Goal: Task Accomplishment & Management: Use online tool/utility

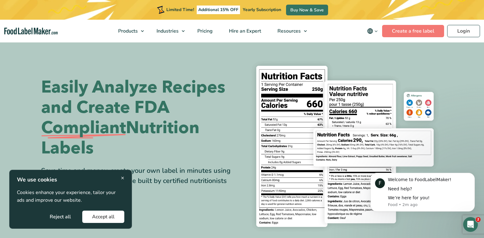
click at [100, 216] on button "Accept all" at bounding box center [103, 216] width 42 height 12
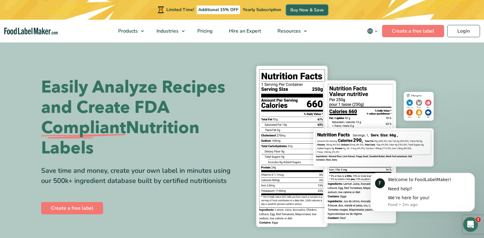
click at [313, 8] on link "Buy Now & Save" at bounding box center [307, 10] width 42 height 11
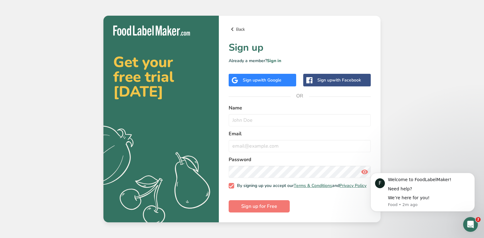
click at [241, 27] on link "Back" at bounding box center [300, 28] width 142 height 7
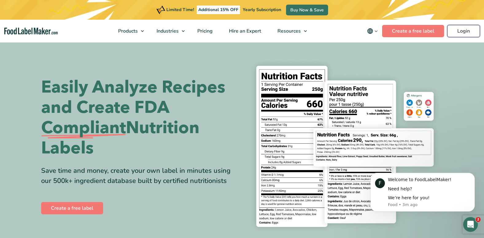
click at [459, 37] on link "Login" at bounding box center [463, 31] width 33 height 12
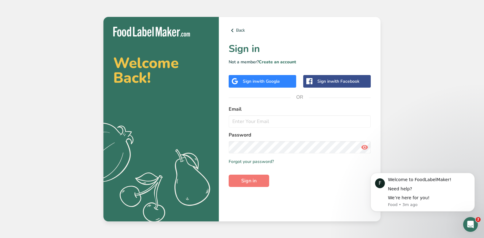
click at [268, 81] on span "with Google" at bounding box center [268, 81] width 24 height 6
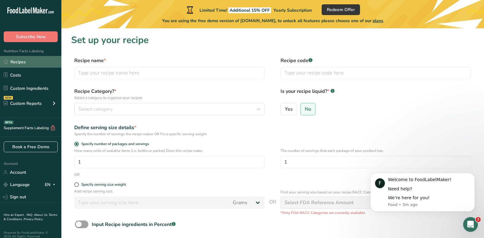
click at [33, 62] on link "Recipes" at bounding box center [30, 62] width 61 height 12
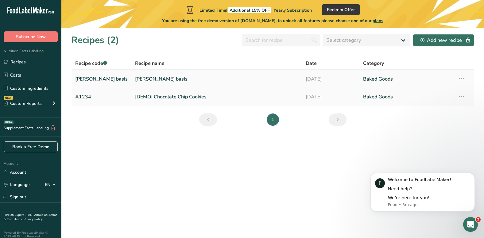
click at [135, 79] on link "Witte basis" at bounding box center [216, 78] width 163 height 13
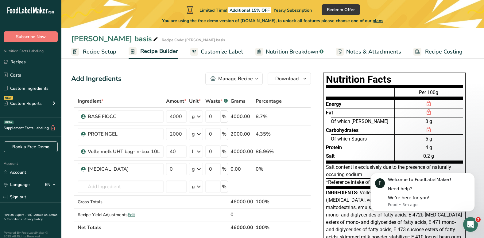
click at [107, 52] on span "Recipe Setup" at bounding box center [99, 52] width 33 height 8
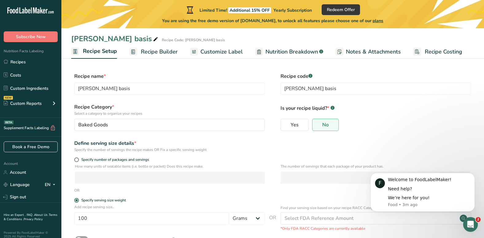
click at [152, 38] on span at bounding box center [155, 39] width 7 height 7
click at [81, 40] on input "Witte basis" at bounding box center [239, 38] width 337 height 11
type input "Gele basis"
click at [291, 90] on input "Witte basis" at bounding box center [376, 88] width 191 height 12
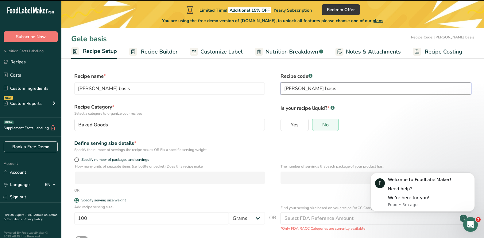
click at [291, 90] on input "Witte basis" at bounding box center [376, 88] width 191 height 12
type input "G"
type input "Gele basis"
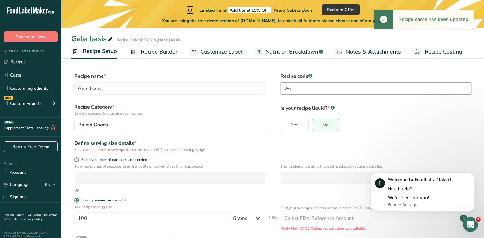
type input "W"
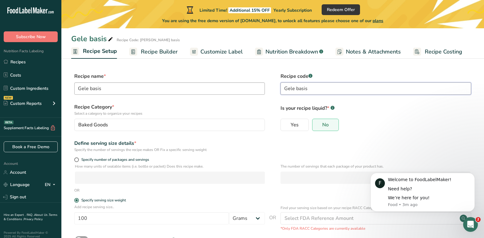
type input "Gele basis"
click at [234, 92] on input "Gele basis" at bounding box center [169, 88] width 191 height 12
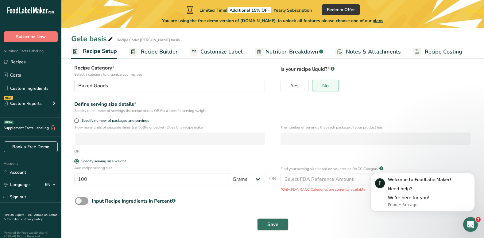
scroll to position [45, 0]
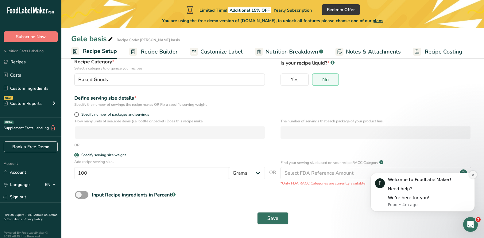
click at [475, 174] on button "Dismiss notification" at bounding box center [473, 174] width 8 height 8
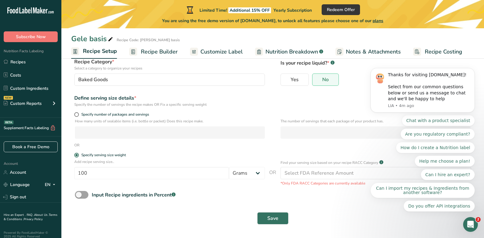
click at [301, 219] on div "Save" at bounding box center [273, 218] width 396 height 12
click at [276, 219] on span "Save" at bounding box center [272, 217] width 11 height 7
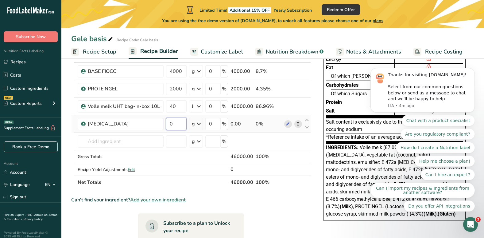
click at [171, 120] on input "0" at bounding box center [176, 124] width 21 height 12
click at [129, 139] on div "Ingredient * Amount * Unit * Waste * .a-a{fill:#347362;}.b-a{fill:#fff;} Grams …" at bounding box center [191, 118] width 240 height 139
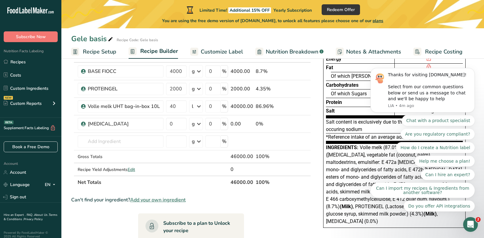
click at [212, 50] on span "Customize Label" at bounding box center [222, 52] width 42 height 8
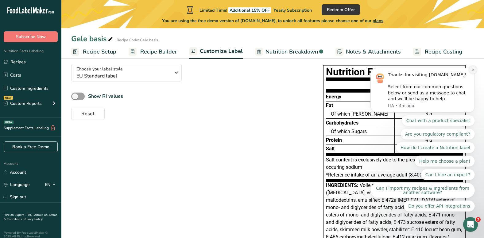
click at [473, 71] on icon "Dismiss notification" at bounding box center [473, 69] width 3 height 3
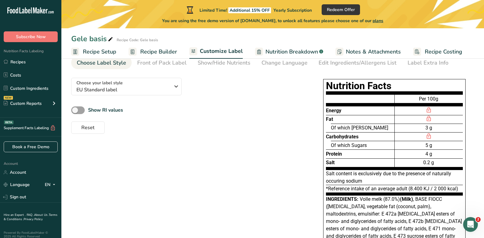
scroll to position [28, 0]
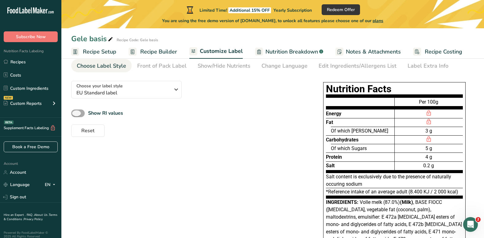
click at [78, 111] on span at bounding box center [78, 113] width 14 height 8
click at [75, 111] on input "Show RI values" at bounding box center [73, 113] width 4 height 4
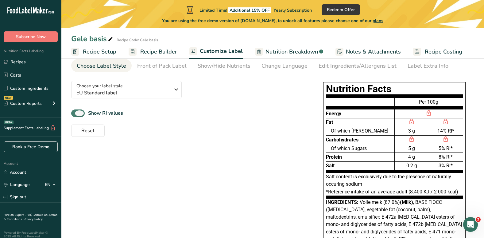
click at [78, 111] on span at bounding box center [78, 113] width 14 height 8
click at [75, 111] on input "Show RI values" at bounding box center [73, 113] width 4 height 4
checkbox input "false"
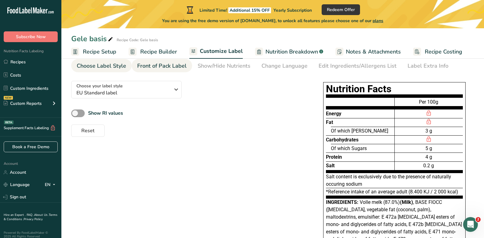
click at [165, 70] on link "Front of Pack Label" at bounding box center [161, 66] width 49 height 14
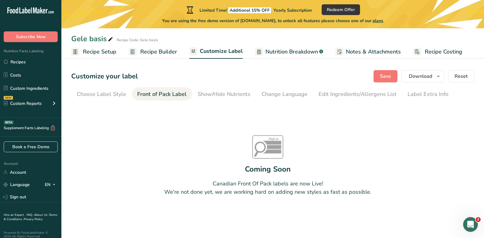
scroll to position [0, 0]
click at [111, 94] on div "Choose Label Style" at bounding box center [101, 94] width 49 height 8
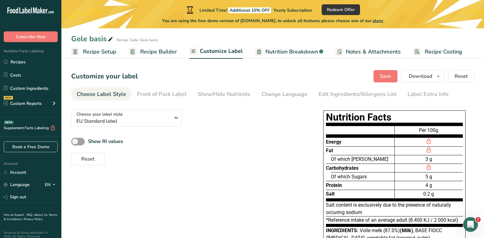
click at [296, 51] on span "Nutrition Breakdown" at bounding box center [292, 52] width 53 height 8
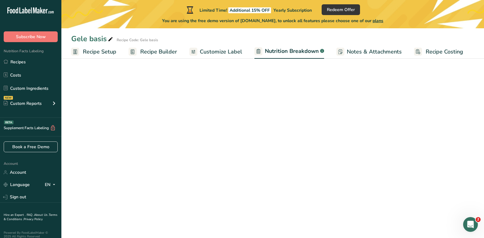
select select "Calories"
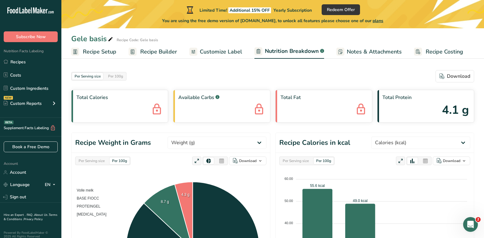
click at [99, 52] on span "Recipe Setup" at bounding box center [99, 52] width 33 height 8
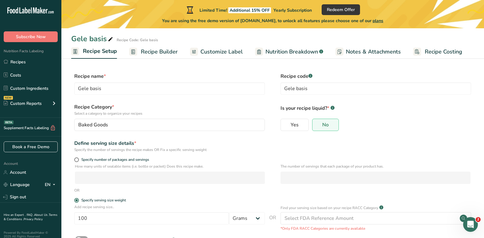
click at [300, 51] on span "Nutrition Breakdown" at bounding box center [292, 52] width 53 height 8
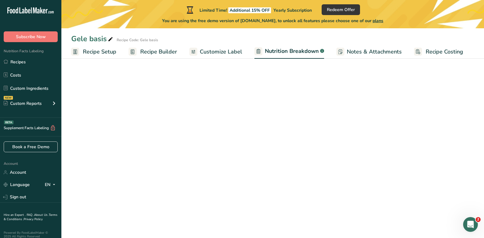
select select "Calories"
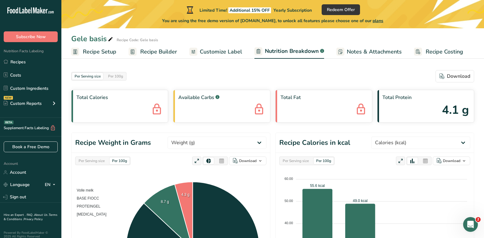
click at [96, 50] on span "Recipe Setup" at bounding box center [99, 52] width 33 height 8
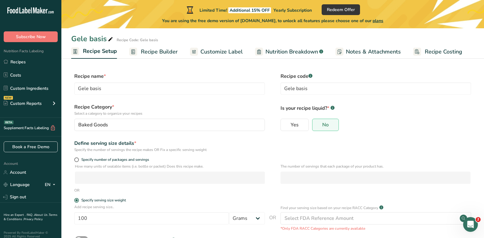
click at [146, 53] on span "Recipe Builder" at bounding box center [159, 52] width 37 height 8
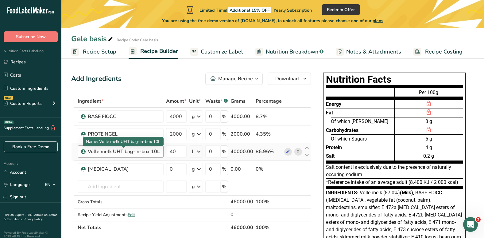
click at [130, 151] on div "Volle melk UHT bag-in-box 10L" at bounding box center [124, 151] width 72 height 7
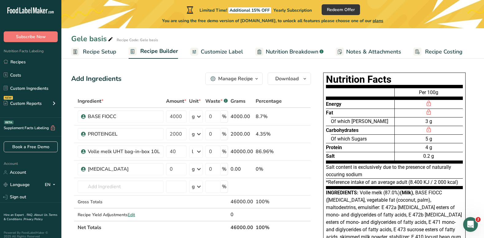
click at [107, 41] on span at bounding box center [110, 39] width 7 height 7
click at [104, 51] on span "Recipe Setup" at bounding box center [99, 52] width 33 height 8
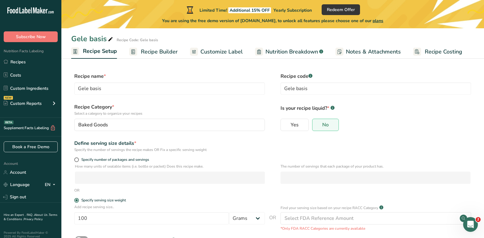
click at [71, 44] on link "Recipe Setup" at bounding box center [94, 51] width 46 height 15
click at [162, 51] on span "Recipe Builder" at bounding box center [159, 52] width 37 height 8
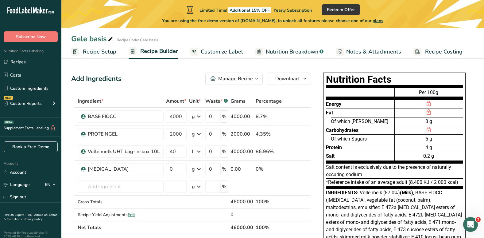
click at [307, 99] on th at bounding box center [306, 101] width 7 height 13
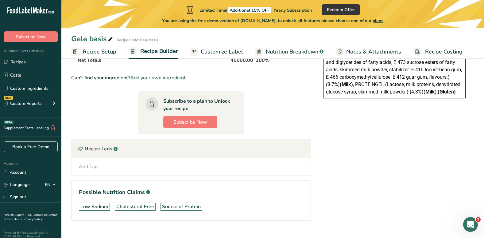
scroll to position [179, 0]
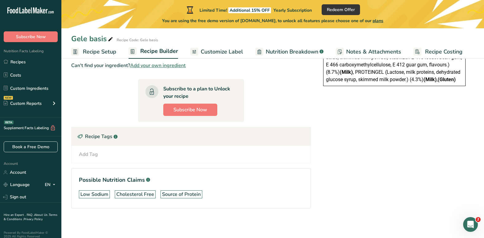
click at [97, 56] on span "Recipe Setup" at bounding box center [99, 52] width 33 height 8
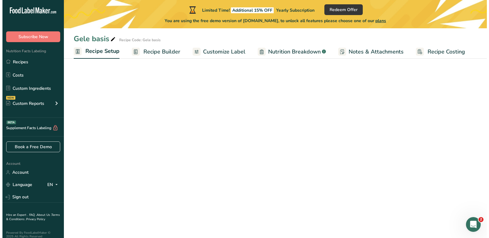
scroll to position [45, 0]
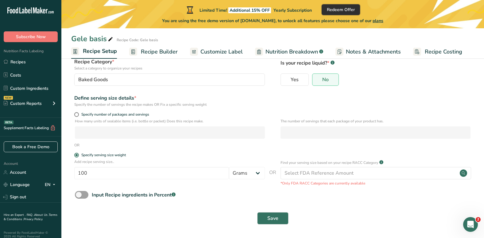
click at [349, 10] on span "Redeem Offer" at bounding box center [341, 9] width 28 height 6
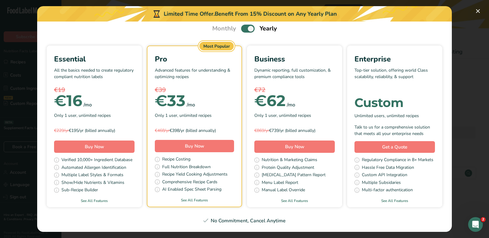
scroll to position [143, 0]
click at [241, 197] on link "See All Features" at bounding box center [194, 200] width 94 height 6
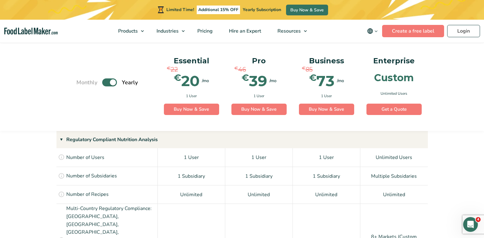
click at [455, 111] on div "Monthly Toggle Yearly (6 Month Free + 2 Free Nutritional Consultations) Essenti…" at bounding box center [242, 87] width 484 height 87
drag, startPoint x: 466, startPoint y: 2, endPoint x: 79, endPoint y: 49, distance: 390.4
click at [79, 49] on div "Monthly Toggle Yearly (6 Month Free + 2 Free Nutritional Consultations)" at bounding box center [106, 83] width 61 height 68
drag, startPoint x: 415, startPoint y: 2, endPoint x: 116, endPoint y: 102, distance: 314.7
click at [116, 102] on div "Monthly Toggle Yearly (6 Month Free + 2 Free Nutritional Consultations)" at bounding box center [106, 83] width 61 height 68
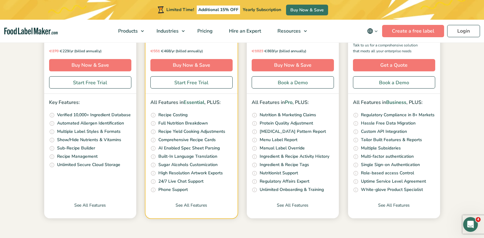
scroll to position [164, 0]
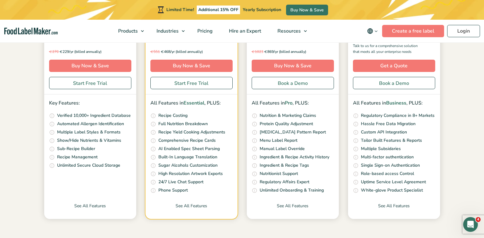
click at [199, 157] on p "Built-In Language Translation" at bounding box center [187, 157] width 59 height 7
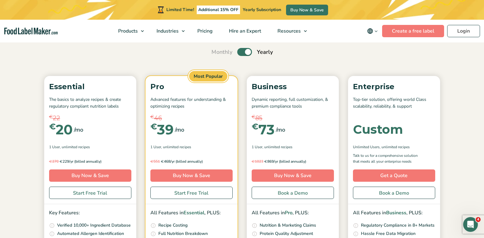
scroll to position [54, 0]
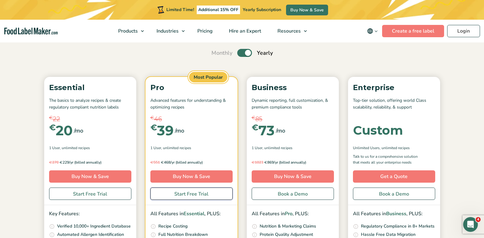
click at [183, 194] on link "Start Free Trial" at bounding box center [191, 193] width 82 height 12
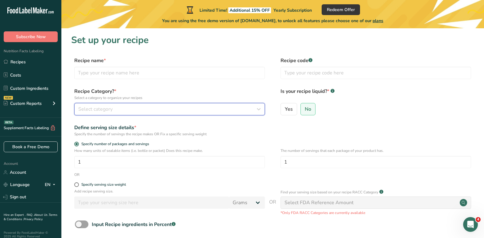
click at [222, 111] on div "Select category" at bounding box center [167, 108] width 179 height 7
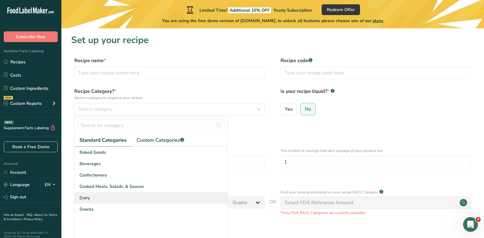
click at [101, 197] on div "Dairy" at bounding box center [151, 197] width 153 height 11
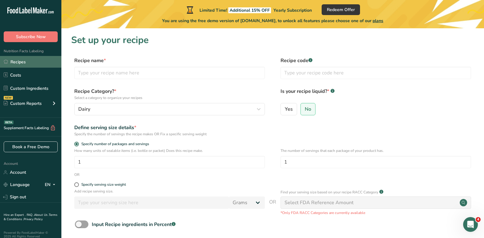
click at [42, 58] on link "Recipes" at bounding box center [30, 62] width 61 height 12
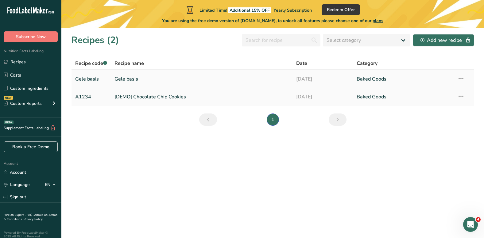
click at [252, 79] on link "Gele basis" at bounding box center [202, 78] width 174 height 13
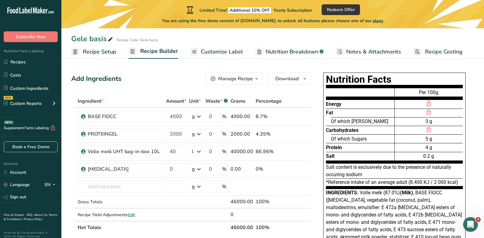
click at [173, 82] on div "Add Ingredients Manage Recipe Delete Recipe Duplicate Recipe Scale Recipe Save …" at bounding box center [191, 78] width 240 height 12
click at [105, 51] on span "Recipe Setup" at bounding box center [99, 52] width 33 height 8
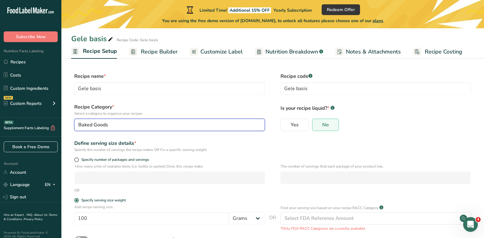
click at [222, 125] on div "Baked Goods" at bounding box center [167, 124] width 179 height 7
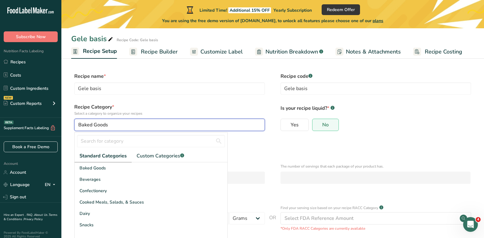
click at [220, 126] on div "Baked Goods" at bounding box center [167, 124] width 179 height 7
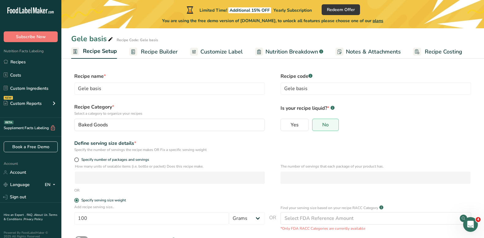
click at [375, 131] on div "Yes No" at bounding box center [376, 127] width 191 height 16
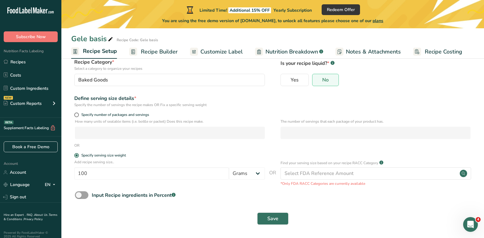
scroll to position [45, 0]
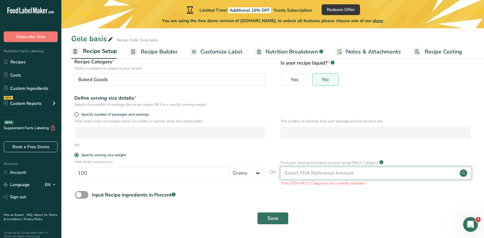
click at [466, 171] on circle at bounding box center [463, 172] width 7 height 7
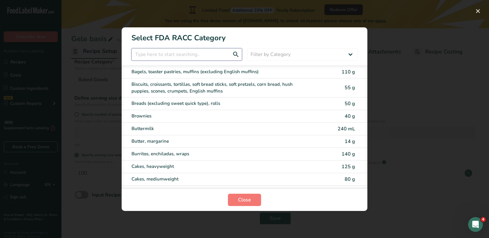
click at [211, 57] on input "RACC Category Selection Modal" at bounding box center [186, 54] width 111 height 12
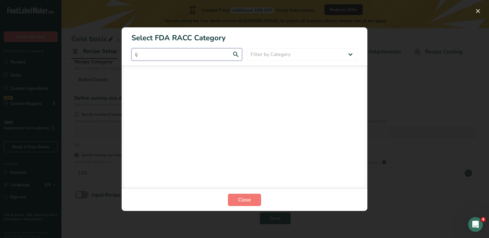
type input "i"
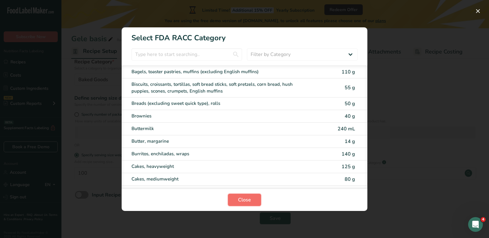
click at [243, 202] on span "Close" at bounding box center [244, 199] width 13 height 7
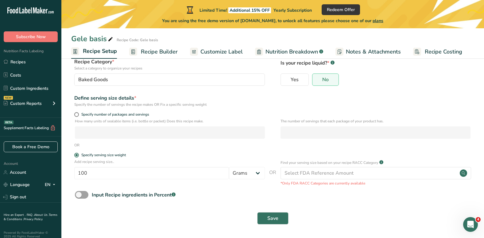
click at [256, 108] on form "Recipe name * Gele basis Recipe code .a-a{fill:#347362;}.b-a{fill:#fff;} Gele b…" at bounding box center [272, 127] width 403 height 201
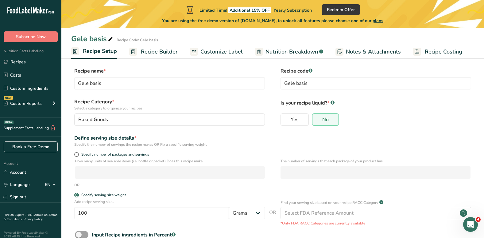
scroll to position [0, 0]
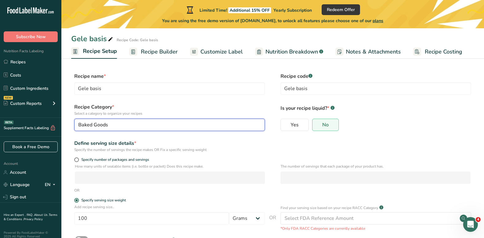
click at [251, 120] on button "Baked Goods" at bounding box center [169, 125] width 191 height 12
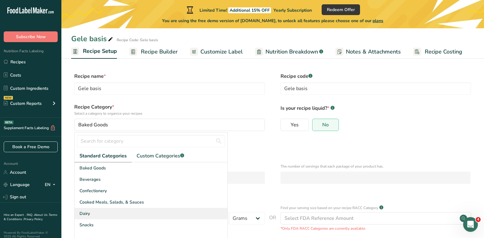
click at [111, 209] on div "Dairy" at bounding box center [151, 213] width 153 height 11
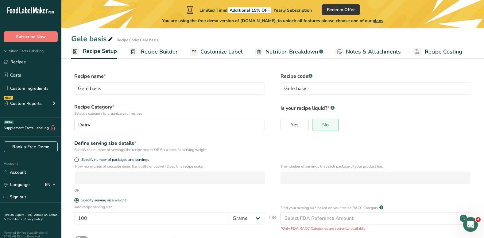
click at [267, 157] on form "Recipe name * Gele basis Recipe code .a-a{fill:#347362;}.b-a{fill:#fff;} Gele b…" at bounding box center [272, 172] width 403 height 201
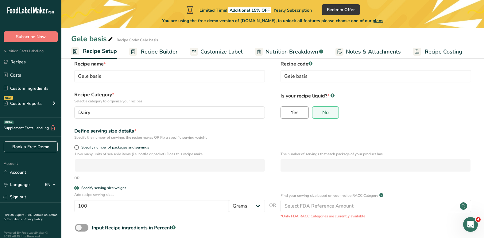
click at [299, 109] on label "Yes" at bounding box center [295, 112] width 28 height 12
click at [285, 110] on input "Yes" at bounding box center [283, 112] width 4 height 4
radio input "true"
radio input "false"
select select "22"
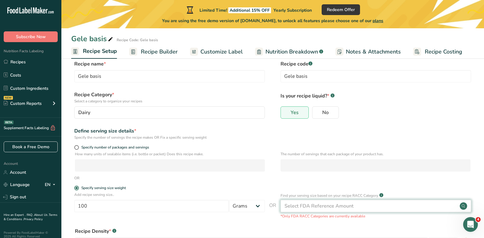
click at [294, 205] on div "Select FDA Reference Amount" at bounding box center [319, 205] width 69 height 7
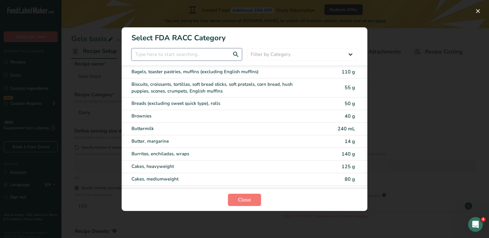
click at [159, 57] on input "RACC Category Selection Modal" at bounding box center [186, 54] width 111 height 12
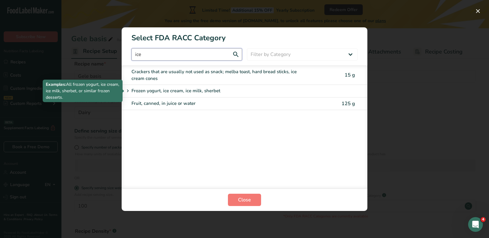
type input "ice"
click at [163, 91] on p "Frozen yogurt, ice cream, ice milk, sherbet" at bounding box center [175, 90] width 89 height 7
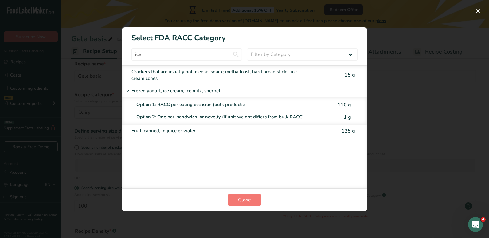
click at [162, 101] on div "Option 1: RACC per eating occasion (bulk products)" at bounding box center [234, 104] width 196 height 7
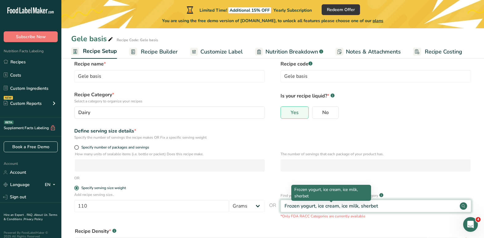
click at [336, 202] on div "Frozen yogurt, ice cream, ice milk, sherbet" at bounding box center [332, 205] width 94 height 7
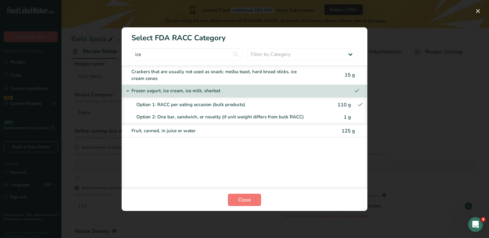
click at [275, 118] on div "Option 2: One bar, sandwich, or novelty (if unit weight differs from bulk RACC)" at bounding box center [234, 116] width 196 height 7
type input "1"
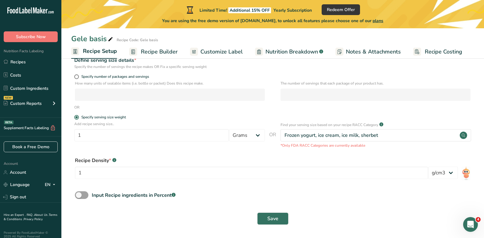
scroll to position [83, 0]
click at [107, 168] on input "1" at bounding box center [251, 172] width 353 height 12
type input "1000"
click at [112, 135] on input "1" at bounding box center [151, 135] width 155 height 12
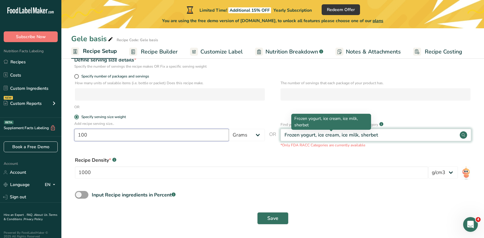
type input "100"
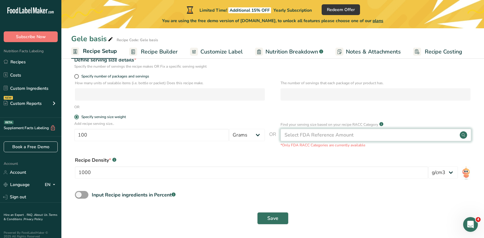
click at [204, 111] on form "Recipe name * Gele basis Recipe code .a-a{fill:#347362;}.b-a{fill:#fff;} Gele b…" at bounding box center [272, 108] width 403 height 239
click at [433, 174] on select "lb/ft3 g/cm3" at bounding box center [443, 172] width 30 height 12
click at [428, 166] on select "lb/ft3 g/cm3" at bounding box center [443, 172] width 30 height 12
click at [243, 166] on input "1000" at bounding box center [251, 172] width 353 height 12
click at [443, 173] on select "lb/ft3 g/cm3" at bounding box center [443, 172] width 30 height 12
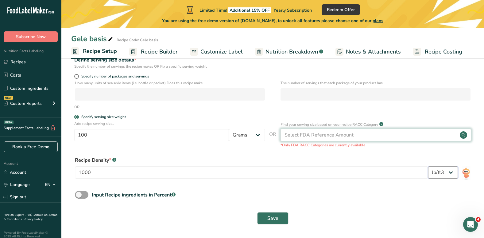
select select "22"
click at [428, 166] on select "lb/ft3 g/cm3" at bounding box center [443, 172] width 30 height 12
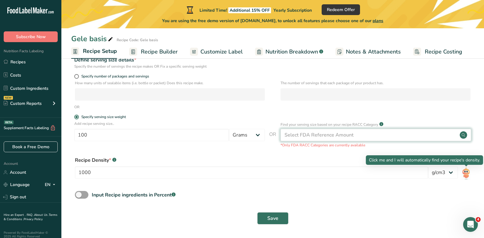
click at [466, 174] on img at bounding box center [466, 173] width 9 height 14
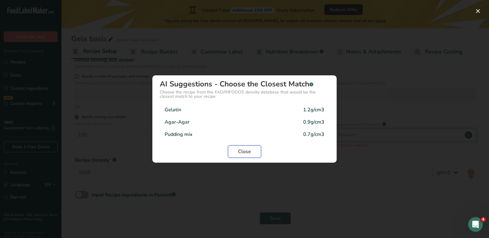
click at [246, 149] on span "Close" at bounding box center [244, 151] width 13 height 7
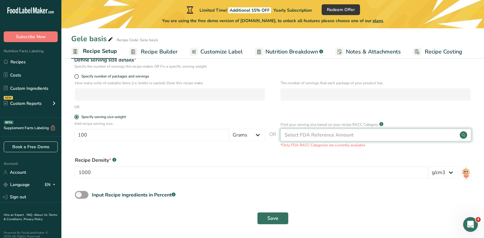
click at [249, 181] on div "1000" at bounding box center [251, 174] width 353 height 16
click at [268, 171] on input "1000" at bounding box center [251, 172] width 353 height 12
click at [83, 193] on span at bounding box center [82, 195] width 14 height 8
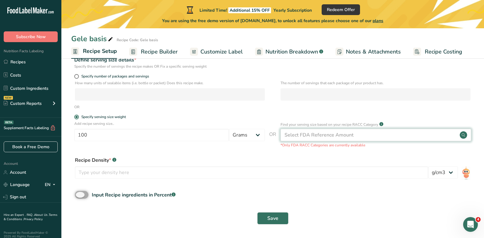
click at [79, 193] on input "Input Recipe ingredients in Percent .a-a{fill:#347362;}.b-a{fill:#fff;}" at bounding box center [77, 195] width 4 height 4
checkbox input "true"
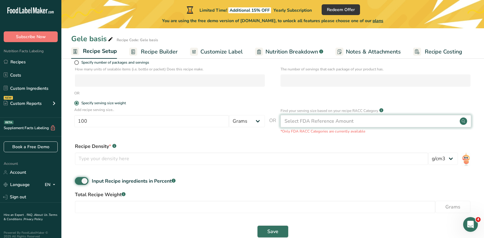
scroll to position [110, 0]
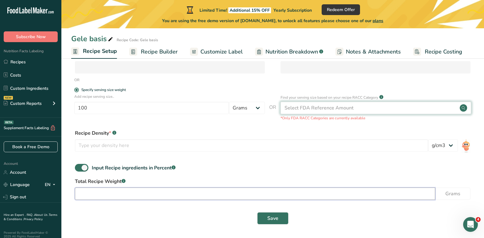
click at [113, 195] on input "number" at bounding box center [255, 193] width 361 height 12
click at [431, 192] on input "1000" at bounding box center [255, 193] width 361 height 12
type input "1000"
click at [111, 196] on input "1000" at bounding box center [255, 193] width 361 height 12
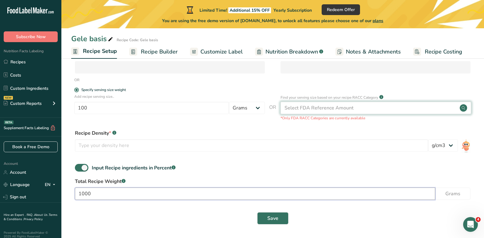
click at [111, 196] on input "1000" at bounding box center [255, 193] width 361 height 12
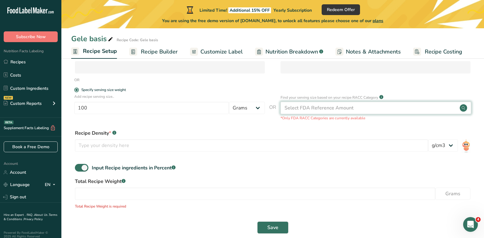
click at [269, 128] on div "Recipe Density * .a-a{fill:#347362;}.b-a{fill:#fff;} lb/ft3 g/cm3" at bounding box center [272, 142] width 403 height 33
click at [346, 113] on div "Select FDA Reference Amount" at bounding box center [376, 108] width 191 height 12
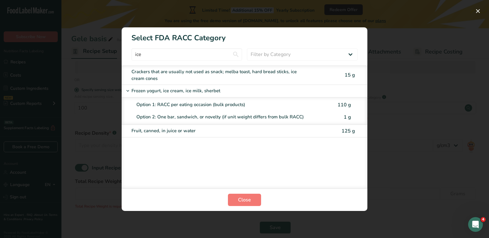
click at [200, 104] on div "Option 1: RACC per eating occasion (bulk products)" at bounding box center [234, 104] width 196 height 7
type input "110"
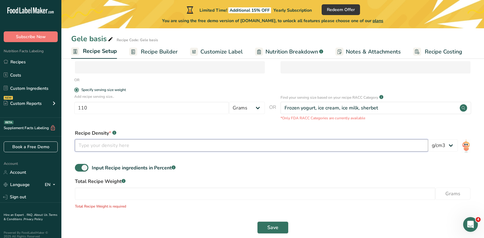
click at [161, 144] on input "number" at bounding box center [251, 145] width 353 height 12
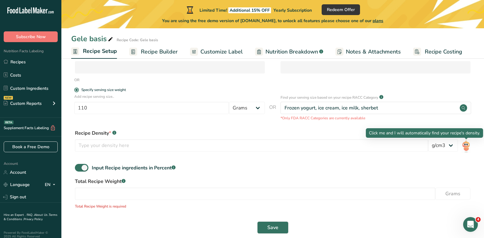
click at [468, 146] on img at bounding box center [466, 146] width 9 height 14
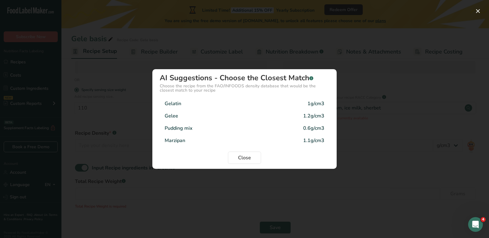
click at [276, 129] on div "Pudding mix 0.6g/cm3" at bounding box center [245, 128] width 170 height 12
type input "0.6"
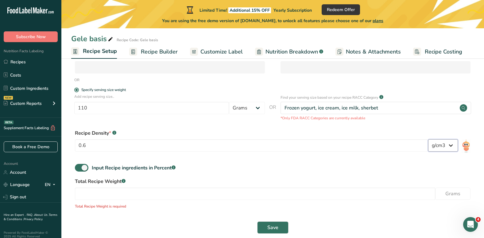
click at [451, 150] on select "lb/ft3 g/cm3" at bounding box center [443, 145] width 30 height 12
click at [348, 139] on div "Recipe Density * .a-a{fill:#347362;}.b-a{fill:#fff;} 0.6 lb/ft3 g/cm3" at bounding box center [273, 142] width 396 height 26
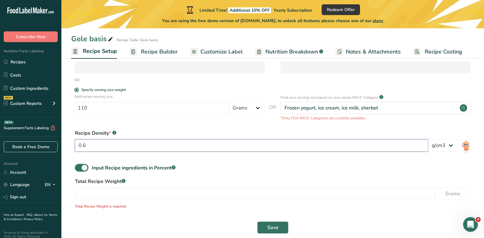
click at [315, 144] on input "0.6" at bounding box center [251, 145] width 353 height 12
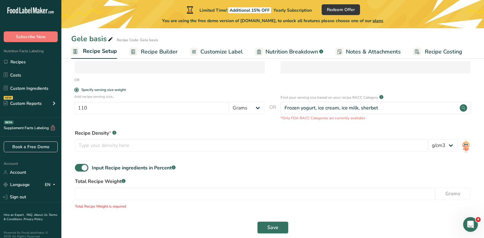
click at [248, 186] on div "Total Recipe Weight .a-a{fill:#347362;}.b-a{fill:#fff;} Grams Total Recipe Weig…" at bounding box center [272, 194] width 403 height 35
click at [85, 167] on span at bounding box center [82, 168] width 14 height 8
click at [79, 167] on input "Input Recipe ingredients in Percent .a-a{fill:#347362;}.b-a{fill:#fff;}" at bounding box center [77, 168] width 4 height 4
checkbox input "false"
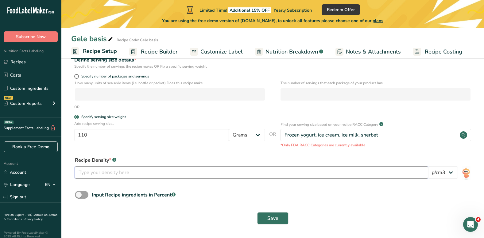
click at [105, 175] on input "number" at bounding box center [251, 172] width 353 height 12
click at [269, 115] on div "Specify serving size weight" at bounding box center [272, 118] width 403 height 6
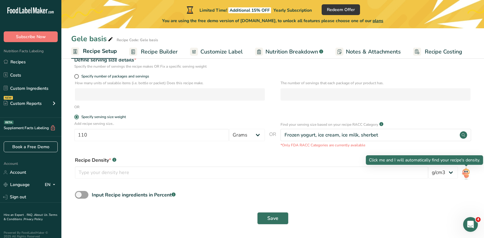
click at [464, 174] on img at bounding box center [466, 173] width 9 height 14
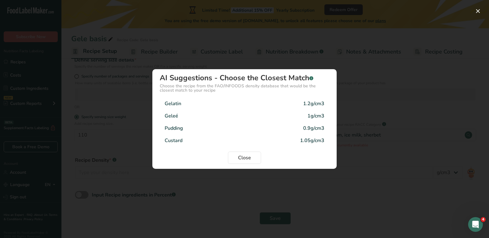
click at [177, 142] on div "Custard" at bounding box center [174, 140] width 18 height 7
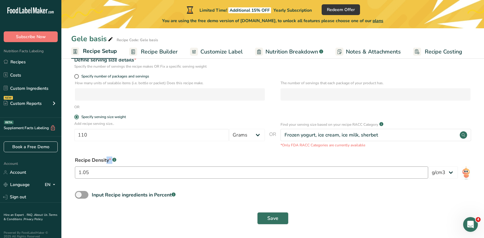
drag, startPoint x: 74, startPoint y: 160, endPoint x: 133, endPoint y: 176, distance: 61.2
click at [133, 176] on div "Recipe Density * .a-a{fill:#347362;}.b-a{fill:#fff;} 1.05 lb/ft3 g/cm3" at bounding box center [272, 169] width 403 height 33
copy div "Recipe Density * .a-a{fill:#347362;}.b-a{fill:#fff;}"
click at [94, 172] on input "1.05" at bounding box center [251, 172] width 353 height 12
type input "1"
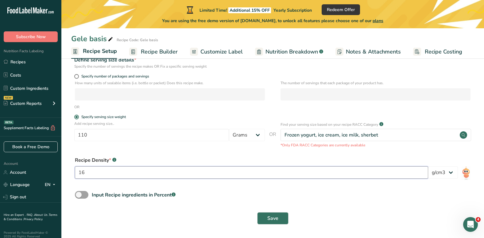
type input "1"
type input "1.06"
click at [131, 160] on div "Recipe Density * .a-a{fill:#347362;}.b-a{fill:#fff;}" at bounding box center [273, 159] width 396 height 7
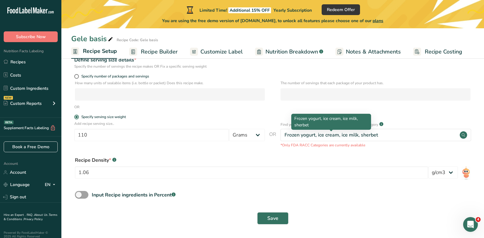
click at [324, 135] on div "Frozen yogurt, ice cream, ice milk, sherbet" at bounding box center [332, 134] width 94 height 7
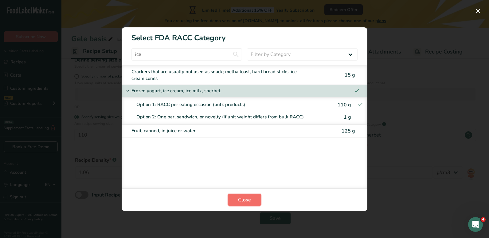
click at [251, 196] on span "Close" at bounding box center [244, 199] width 13 height 7
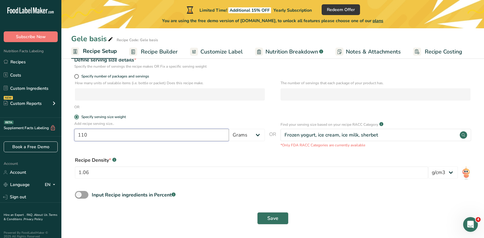
click at [176, 139] on input "110" at bounding box center [151, 135] width 155 height 12
type input "100"
click at [248, 106] on div "OR" at bounding box center [272, 107] width 403 height 6
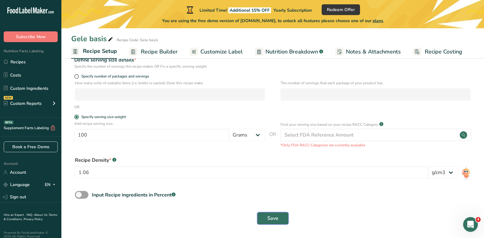
click at [272, 218] on span "Save" at bounding box center [272, 217] width 11 height 7
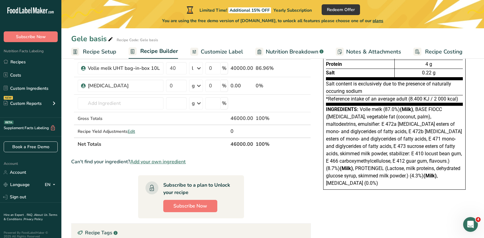
click at [95, 52] on span "Recipe Setup" at bounding box center [99, 52] width 33 height 8
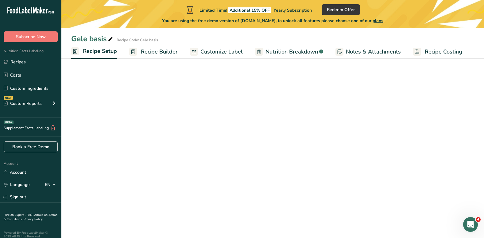
select select "22"
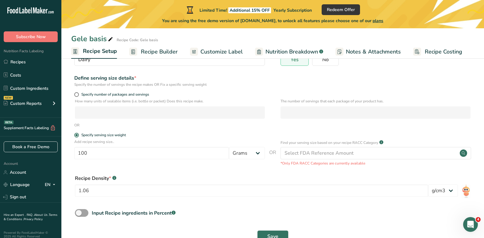
scroll to position [66, 0]
click at [150, 49] on span "Recipe Builder" at bounding box center [159, 52] width 37 height 8
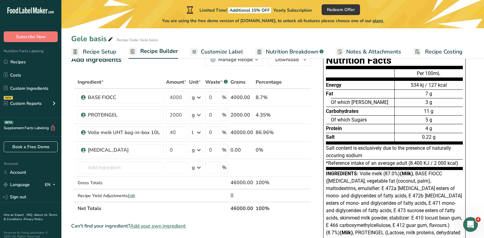
scroll to position [20, 0]
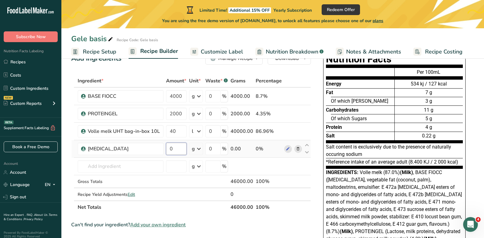
click at [180, 149] on input "0" at bounding box center [176, 148] width 21 height 12
type input "800"
click at [211, 96] on input "0" at bounding box center [212, 96] width 15 height 12
click at [216, 98] on input "0" at bounding box center [212, 96] width 15 height 12
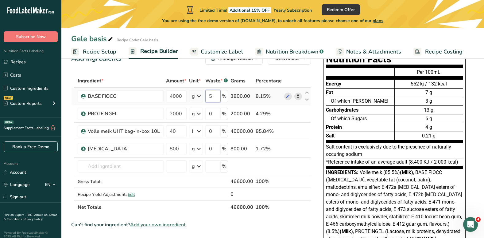
type input "5"
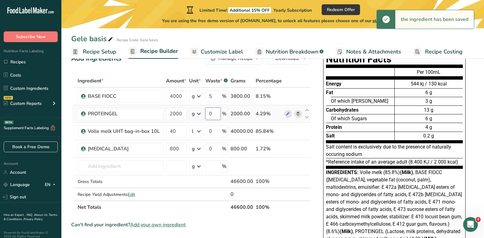
click at [216, 111] on input "0" at bounding box center [212, 113] width 15 height 12
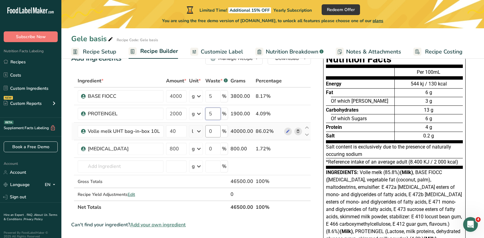
type input "5"
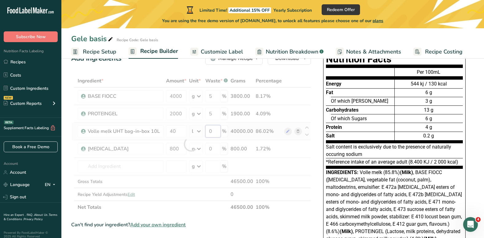
click at [210, 133] on div "Ingredient * Amount * Unit * Waste * .a-a{fill:#347362;}.b-a{fill:#fff;} Grams …" at bounding box center [191, 143] width 240 height 139
click at [210, 133] on div at bounding box center [191, 143] width 240 height 139
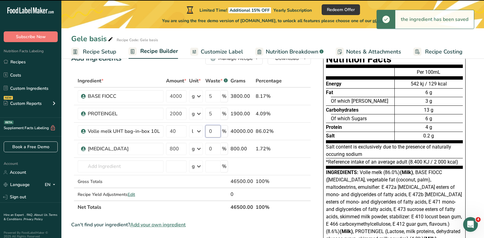
click at [214, 132] on input "0" at bounding box center [212, 131] width 15 height 12
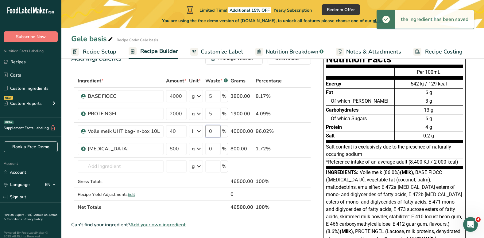
click at [214, 132] on input "0" at bounding box center [212, 131] width 15 height 12
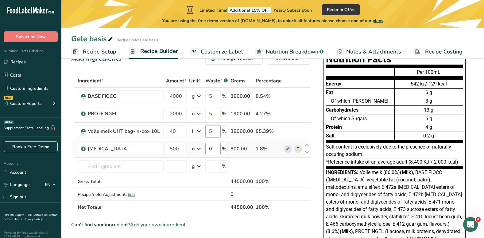
type input "5"
click at [213, 150] on div "Ingredient * Amount * Unit * Waste * .a-a{fill:#347362;}.b-a{fill:#fff;} Grams …" at bounding box center [191, 143] width 240 height 139
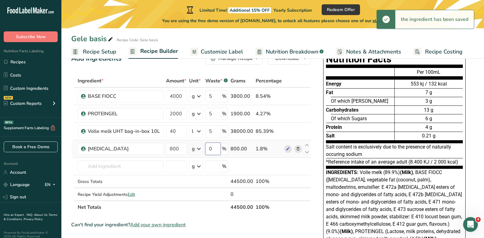
click at [213, 150] on input "0" at bounding box center [212, 148] width 15 height 12
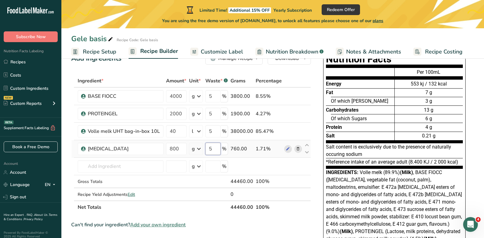
type input "5"
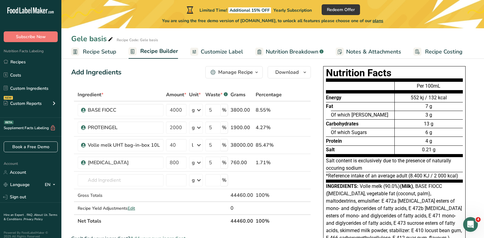
scroll to position [10, 0]
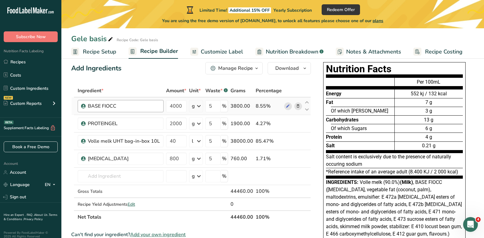
click at [114, 110] on div "BASE FIOCC" at bounding box center [121, 106] width 86 height 12
click at [119, 109] on div "BASE FIOCC" at bounding box center [124, 105] width 72 height 7
click at [209, 53] on span "Customize Label" at bounding box center [222, 52] width 42 height 8
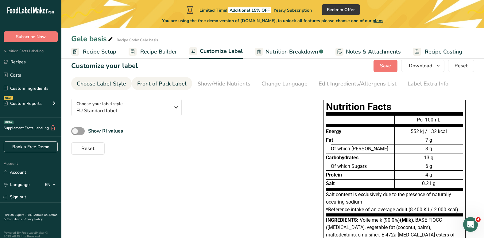
click at [162, 81] on div "Front of Pack Label" at bounding box center [161, 84] width 49 height 8
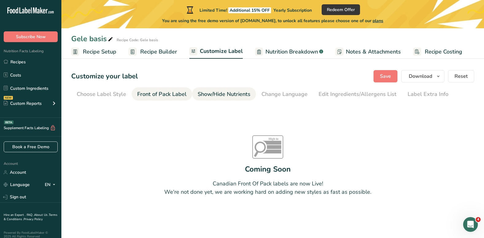
click at [215, 92] on div "Show/Hide Nutrients" at bounding box center [224, 94] width 53 height 8
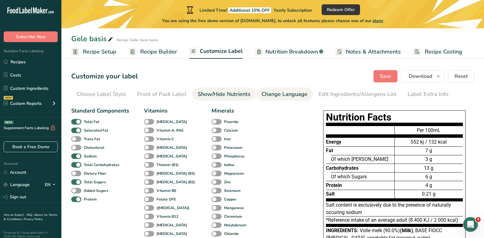
click at [273, 93] on div "Change Language" at bounding box center [285, 94] width 46 height 8
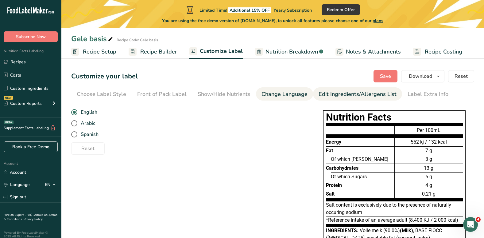
click at [333, 100] on link "Edit Ingredients/Allergens List" at bounding box center [358, 94] width 78 height 14
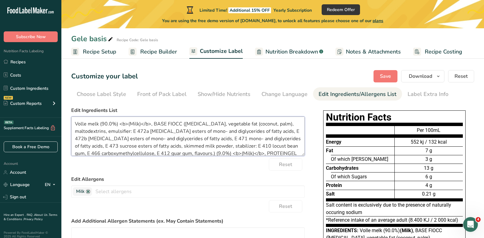
click at [182, 123] on textarea "Volle melk (90.0%) <b>(Milk)</b>, BASE FIOCC (Dextrose, vegetable fat (coconut,…" at bounding box center [188, 135] width 234 height 39
click at [379, 76] on button "Save" at bounding box center [386, 76] width 24 height 12
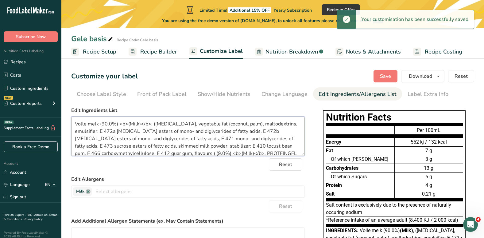
click at [259, 154] on textarea "Volle melk (90.0%) <b>(Milk)</b>, (Dextrose, vegetable fat (coconut, palm), mal…" at bounding box center [188, 135] width 234 height 39
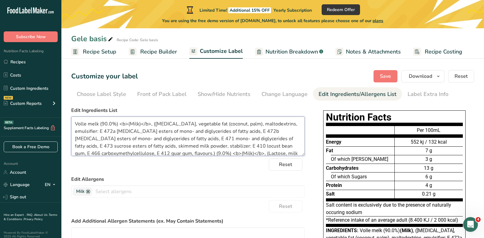
scroll to position [1, 0]
type textarea "Volle melk (90.0%) <b>(Milk)</b>, (Dextrose, vegetable fat (coconut, palm), mal…"
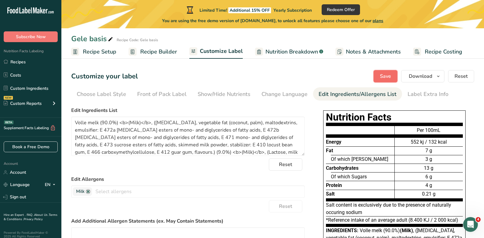
click at [388, 76] on span "Save" at bounding box center [385, 75] width 11 height 7
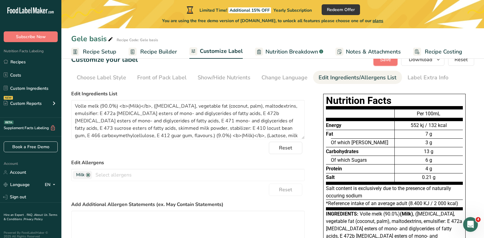
scroll to position [0, 0]
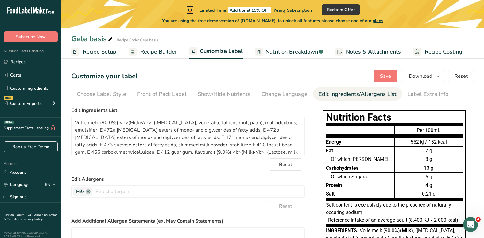
click at [106, 51] on span "Recipe Setup" at bounding box center [99, 52] width 33 height 8
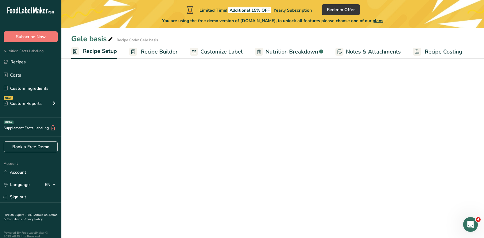
select select "22"
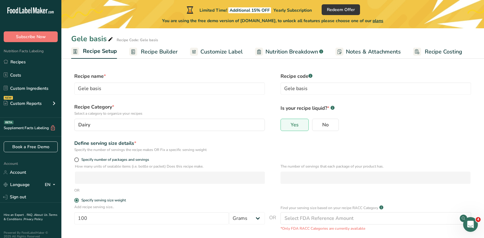
click at [155, 52] on span "Recipe Builder" at bounding box center [159, 52] width 37 height 8
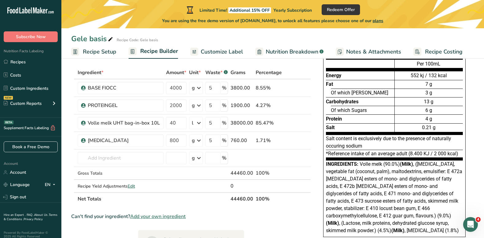
scroll to position [33, 0]
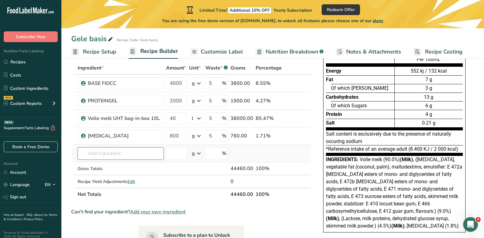
click at [89, 152] on input "text" at bounding box center [121, 153] width 86 height 12
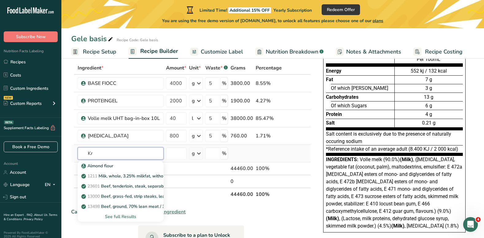
type input "K"
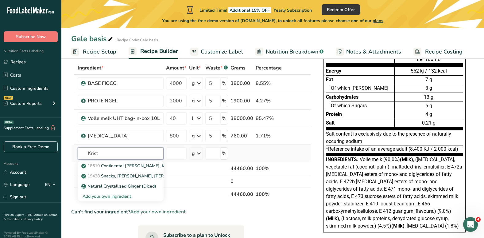
type input "Krist"
click at [101, 195] on div "Add your own ingredient" at bounding box center [121, 196] width 76 height 6
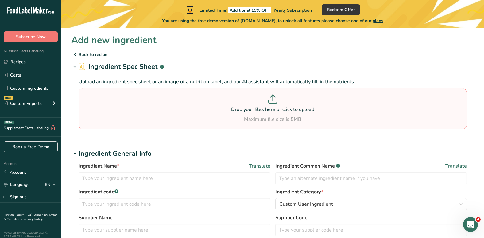
click at [256, 100] on p at bounding box center [272, 99] width 385 height 11
click at [256, 100] on input "Drop your files here or click to upload Maximum file size is 5MB" at bounding box center [273, 108] width 388 height 41
type input "C:\fakepath\Kristalsuiker.pdf"
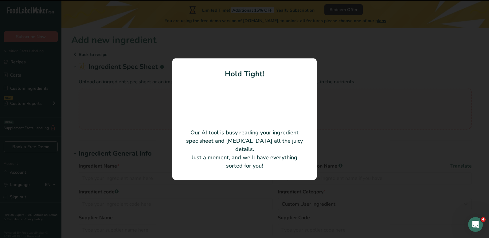
type input "[PERSON_NAME] Kristalsuiker"
type input "Iscal Sugar n.v."
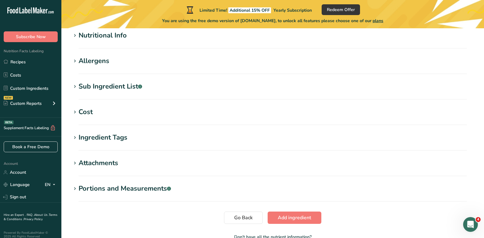
scroll to position [213, 0]
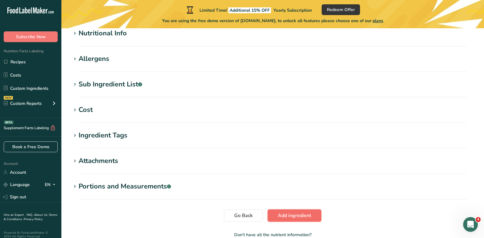
click at [306, 219] on span "Add ingredient" at bounding box center [294, 215] width 33 height 7
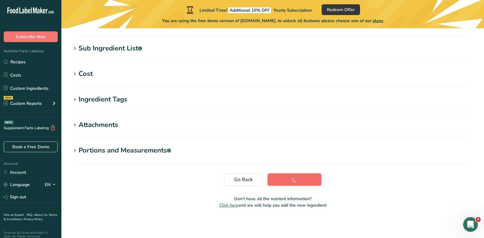
scroll to position [120, 0]
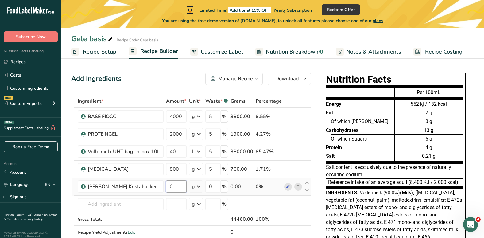
click at [172, 185] on input "0" at bounding box center [176, 186] width 21 height 12
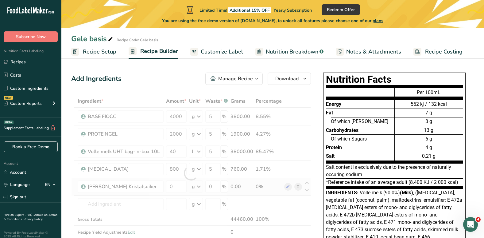
click at [201, 186] on div "Ingredient * Amount * Unit * Waste * .a-a{fill:#347362;}.b-a{fill:#fff;} Grams …" at bounding box center [191, 173] width 240 height 157
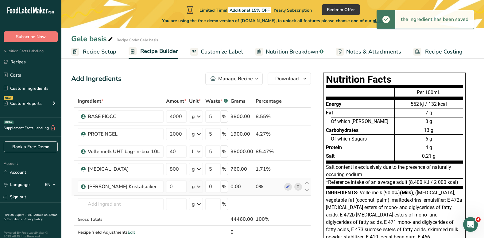
click at [201, 186] on icon at bounding box center [198, 186] width 7 height 11
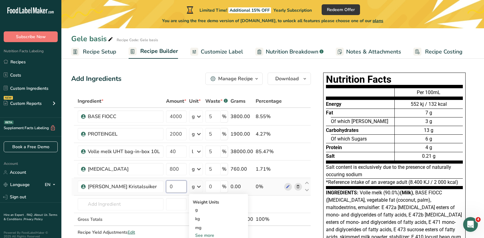
click at [174, 189] on input "0" at bounding box center [176, 186] width 21 height 12
type input "7600"
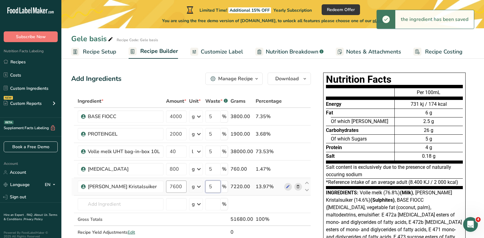
type input "5"
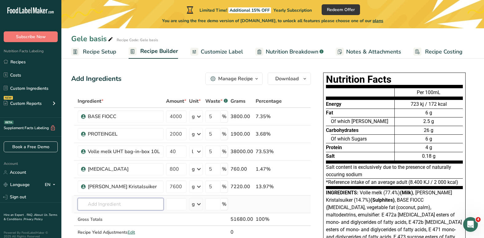
click at [121, 207] on input "text" at bounding box center [121, 204] width 86 height 12
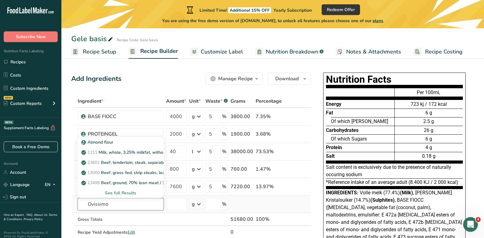
type input "Ovissimo"
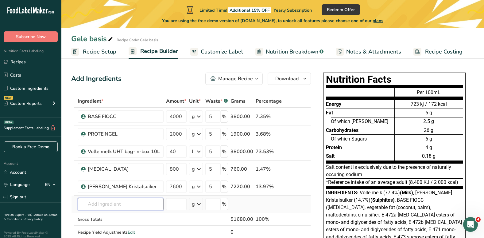
click at [108, 207] on input "text" at bounding box center [121, 204] width 86 height 12
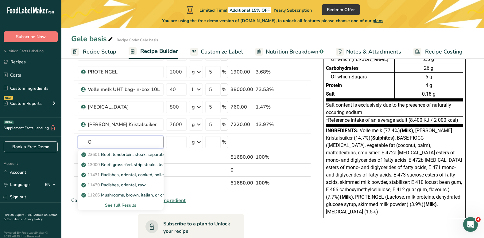
scroll to position [66, 0]
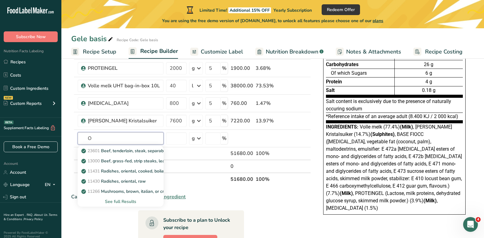
type input "O"
click at [186, 186] on section "Ingredient * Amount * Unit * Waste * .a-a{fill:#347362;}.b-a{fill:#fff;} Grams …" at bounding box center [191, 189] width 240 height 320
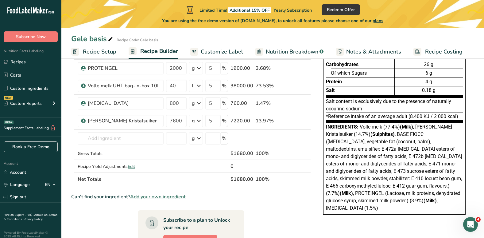
click at [157, 196] on span "Add your own ingredient" at bounding box center [158, 196] width 56 height 7
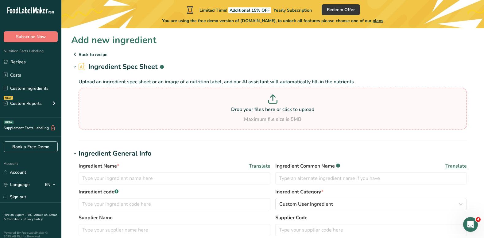
click at [246, 115] on div "Maximum file size is 5MB" at bounding box center [272, 118] width 385 height 7
click at [246, 115] on input "Drop your files here or click to upload Maximum file size is 5MB" at bounding box center [273, 108] width 388 height 41
type input "C:\fakepath\Ovissimo.pdf"
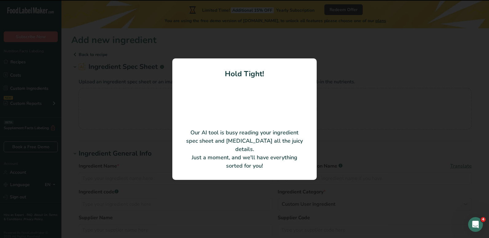
type input "OVISSIMO"
type input "PRE GEL S.P.A."
type input "ST-70516"
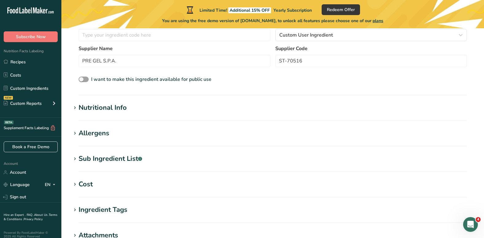
scroll to position [140, 0]
click at [100, 131] on div "Allergens" at bounding box center [94, 132] width 31 height 10
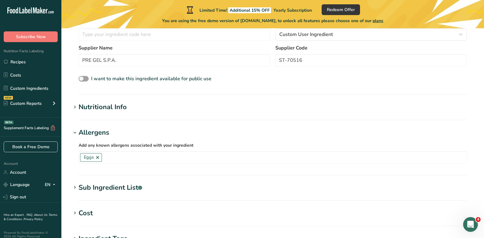
click at [115, 185] on div "Sub Ingredient List .a-a{fill:#347362;}.b-a{fill:#fff;}" at bounding box center [111, 187] width 64 height 10
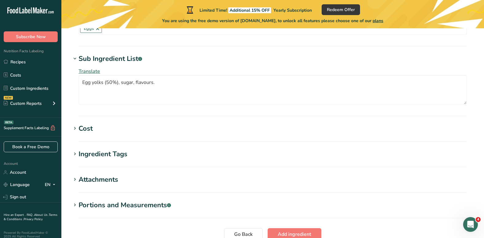
scroll to position [275, 0]
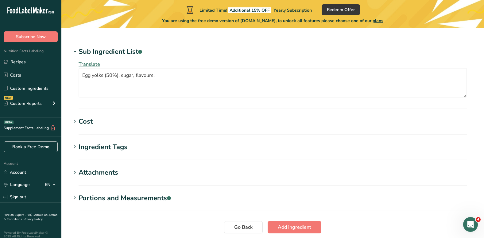
click at [135, 123] on h1 "Cost" at bounding box center [272, 121] width 403 height 10
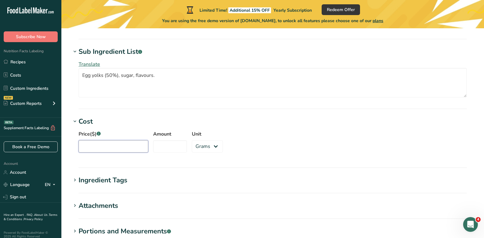
click at [110, 150] on input "Price($) .a-a{fill:#347362;}.b-a{fill:#fff;}" at bounding box center [114, 146] width 70 height 12
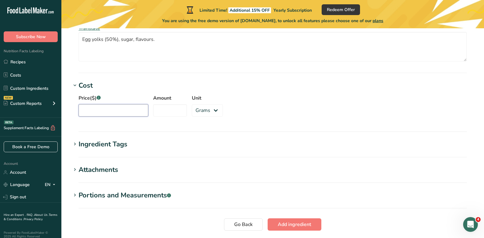
scroll to position [356, 0]
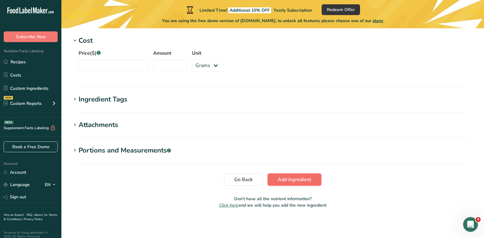
click at [292, 179] on span "Add ingredient" at bounding box center [294, 179] width 33 height 7
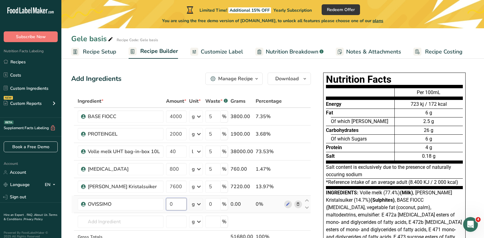
click at [172, 203] on input "0" at bounding box center [176, 204] width 21 height 12
type input "1100"
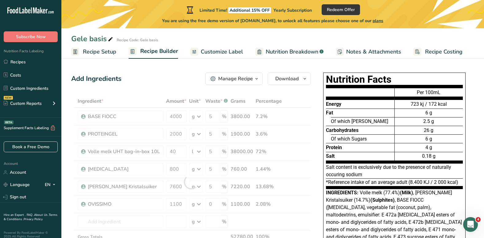
click at [157, 81] on div "Add Ingredients Manage Recipe Delete Recipe Duplicate Recipe Scale Recipe Save …" at bounding box center [191, 78] width 240 height 12
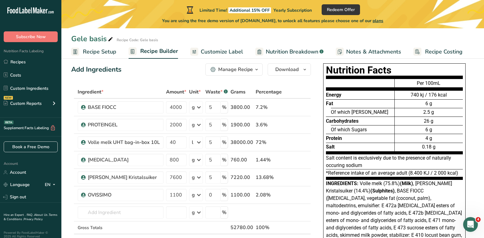
scroll to position [11, 0]
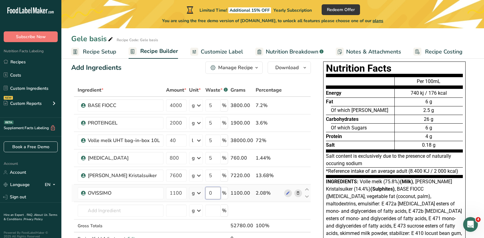
click at [217, 193] on input "0" at bounding box center [212, 193] width 15 height 12
type input "5"
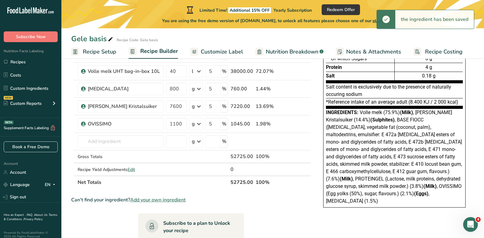
scroll to position [87, 0]
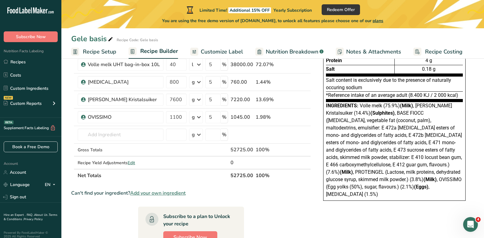
click at [338, 181] on span "Volle melk (75.9%) (Milk) , Witte Kristalsuiker (14.4%) (Sulphites) , BASE FIOC…" at bounding box center [394, 150] width 136 height 94
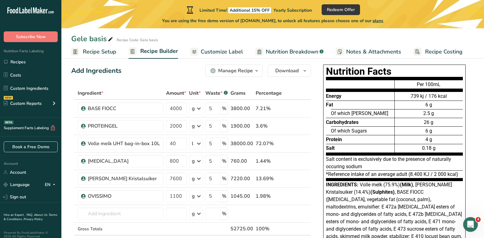
scroll to position [9, 0]
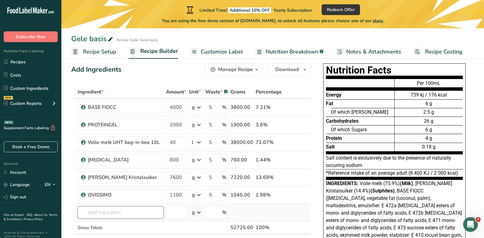
click at [120, 210] on input "text" at bounding box center [121, 212] width 86 height 12
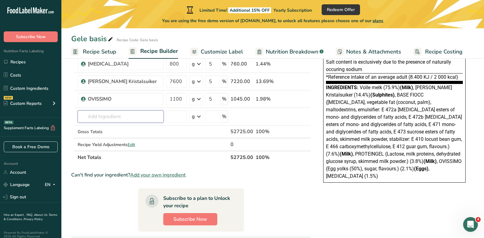
scroll to position [109, 0]
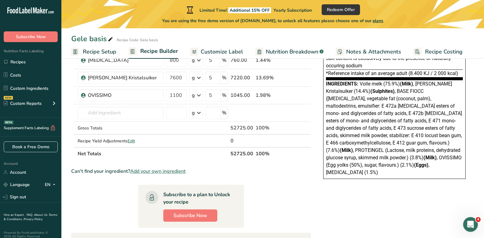
click at [162, 173] on span "Add your own ingredient" at bounding box center [158, 170] width 56 height 7
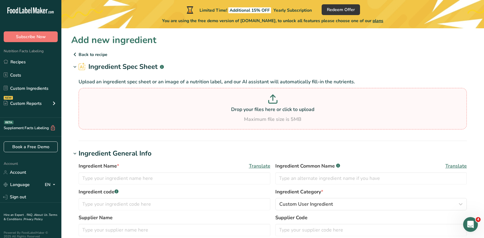
click at [288, 100] on p at bounding box center [272, 99] width 385 height 11
click at [288, 100] on input "Drop your files here or click to upload Maximum file size is 5MB" at bounding box center [273, 108] width 388 height 41
type input "C:\fakepath\Vanille.pdf"
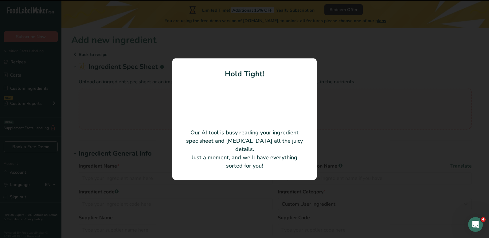
type input "VANIGLIA CLASSICA BOURBON N"
type input "PRE GEL S.P.A."
type input "ST-52602"
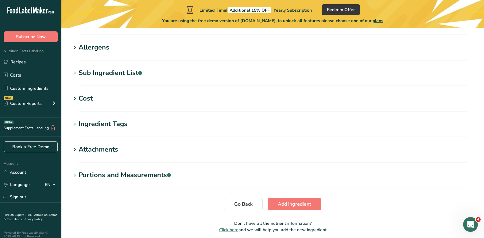
scroll to position [226, 0]
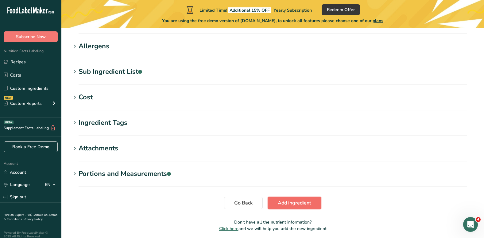
click at [300, 200] on span "Add ingredient" at bounding box center [294, 202] width 33 height 7
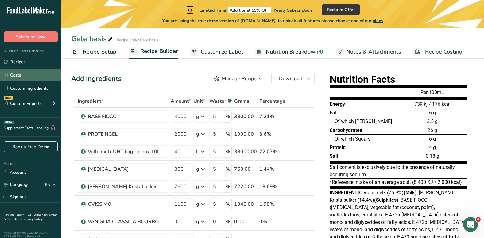
click at [17, 73] on link "Costs" at bounding box center [30, 75] width 61 height 12
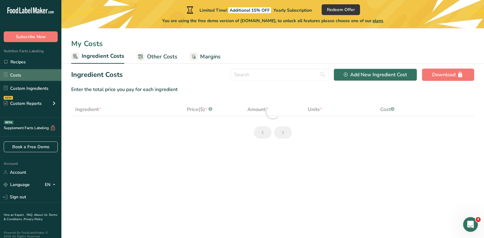
select select "1"
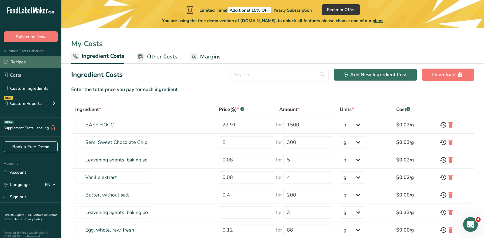
click at [25, 61] on link "Recipes" at bounding box center [30, 62] width 61 height 12
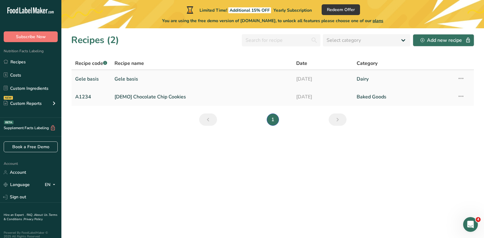
click at [124, 79] on link "Gele basis" at bounding box center [202, 78] width 174 height 13
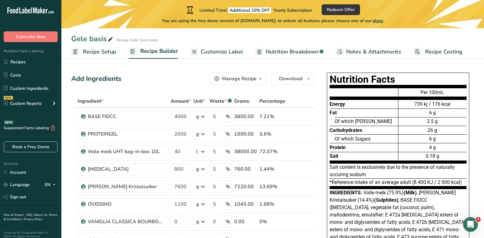
click at [158, 78] on div "Add Ingredients Manage Recipe Delete Recipe Duplicate Recipe Scale Recipe Save …" at bounding box center [193, 78] width 244 height 12
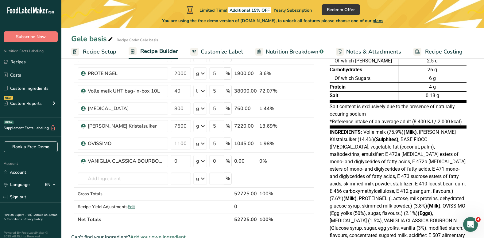
scroll to position [61, 0]
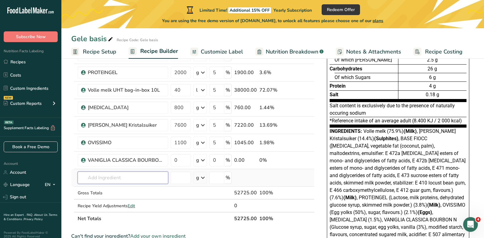
click at [125, 174] on input "text" at bounding box center [123, 177] width 91 height 12
type input "Stand and overrun"
click at [157, 234] on span "Add your own ingredient" at bounding box center [158, 235] width 56 height 7
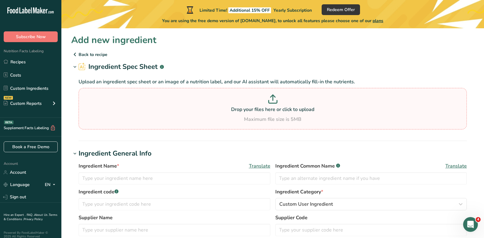
click at [266, 108] on p "Drop your files here or click to upload" at bounding box center [272, 109] width 385 height 7
click at [266, 108] on input "Drop your files here or click to upload Maximum file size is 5MB" at bounding box center [273, 108] width 388 height 41
type input "C:\fakepath\Stand and overrun.pdf"
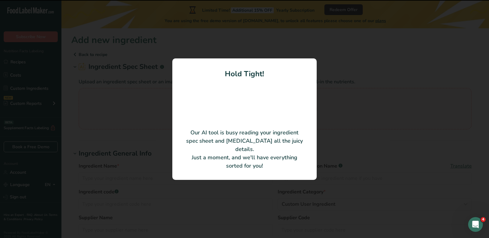
type input "Debic room stand&overrun 35% UHT 3x5L"
type input "0843648"
type input "FrieslandCampina [GEOGRAPHIC_DATA] [GEOGRAPHIC_DATA]"
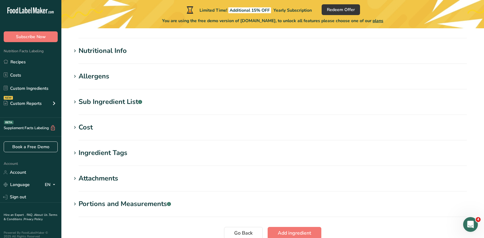
scroll to position [237, 0]
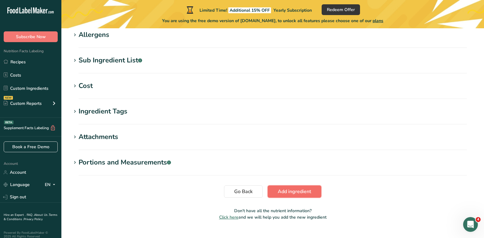
click at [301, 188] on span "Add ingredient" at bounding box center [294, 191] width 33 height 7
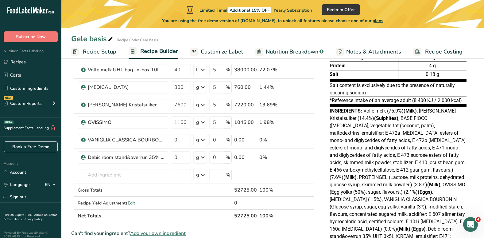
scroll to position [87, 0]
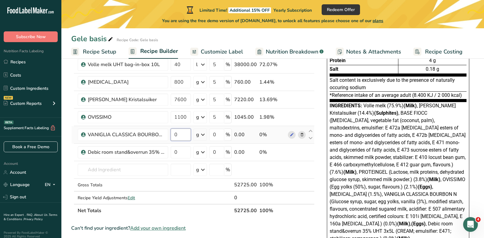
click at [189, 134] on input "0" at bounding box center [181, 134] width 20 height 12
type input "1450"
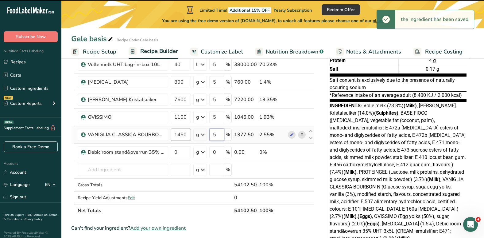
type input "5"
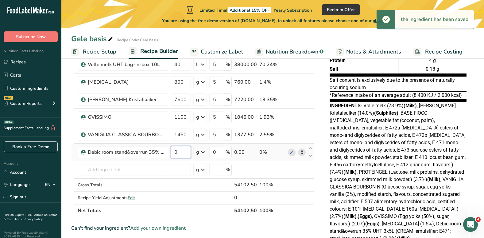
click at [179, 151] on input "0" at bounding box center [181, 152] width 20 height 12
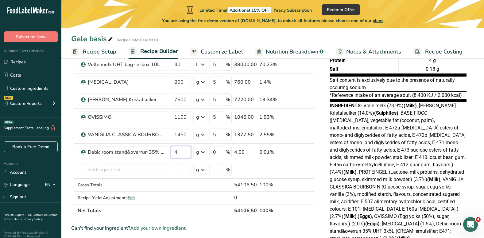
type input "4"
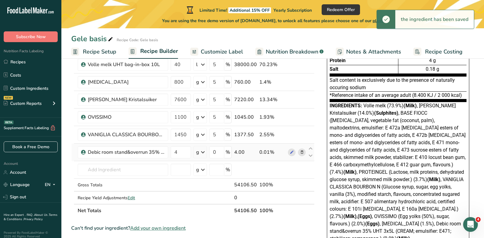
click at [205, 154] on icon at bounding box center [202, 151] width 7 height 11
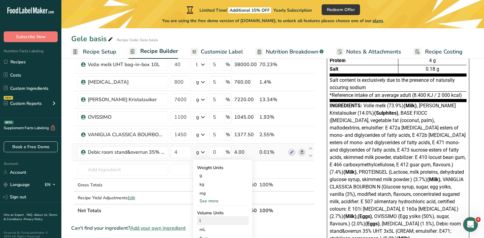
click at [206, 218] on div "l" at bounding box center [223, 220] width 47 height 6
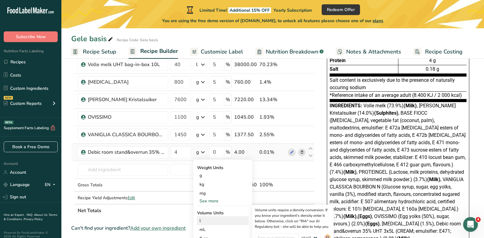
click at [201, 219] on div "l" at bounding box center [223, 220] width 47 height 6
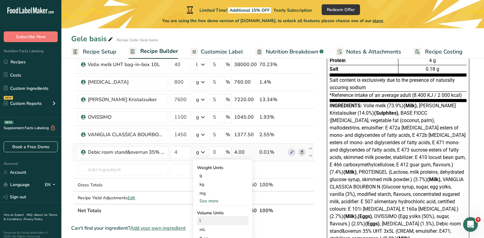
click at [201, 219] on div "l" at bounding box center [223, 220] width 47 height 6
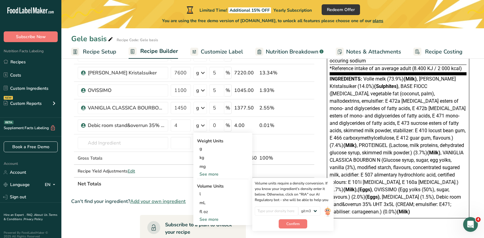
scroll to position [135, 0]
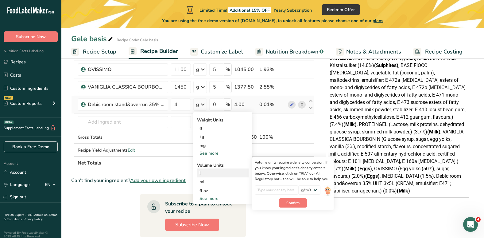
click at [201, 171] on div "l" at bounding box center [223, 173] width 47 height 6
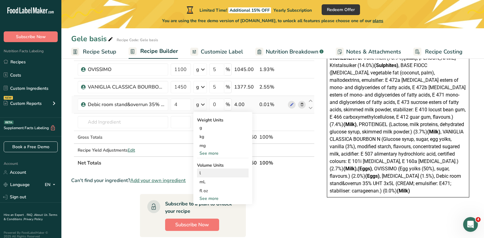
click at [201, 171] on div "l" at bounding box center [223, 173] width 47 height 6
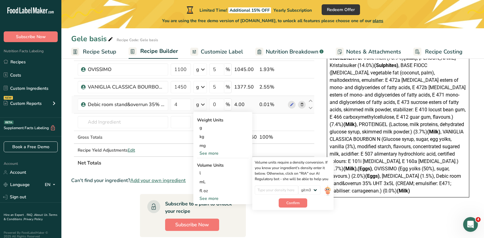
click at [204, 198] on div "See more" at bounding box center [223, 198] width 52 height 6
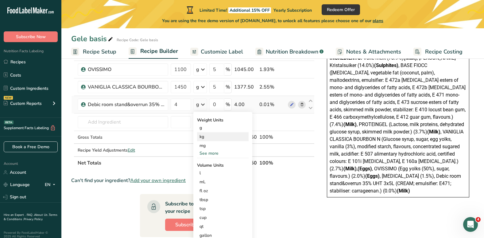
click at [203, 138] on div "kg" at bounding box center [223, 136] width 52 height 9
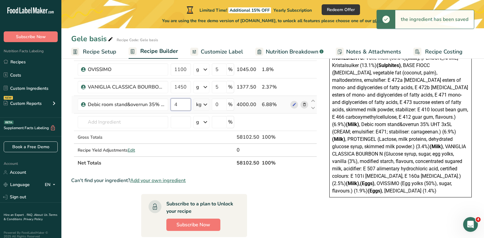
click at [182, 105] on input "4" at bounding box center [181, 104] width 20 height 12
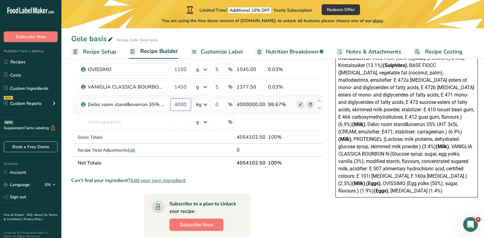
type input "4000"
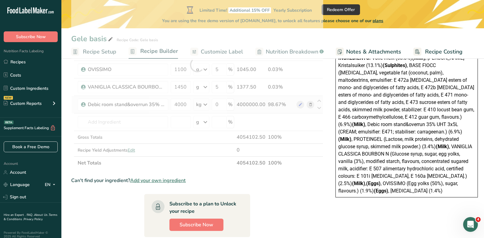
click at [205, 103] on div "Ingredient * Amount * Unit * Waste * .a-a{fill:#347362;}.b-a{fill:#fff;} Grams …" at bounding box center [197, 64] width 252 height 209
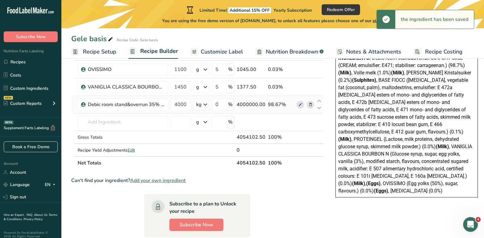
click at [205, 103] on icon at bounding box center [205, 104] width 7 height 11
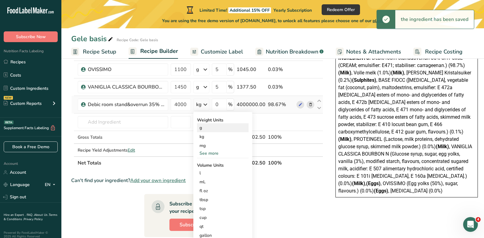
click at [205, 129] on div "g" at bounding box center [223, 127] width 52 height 9
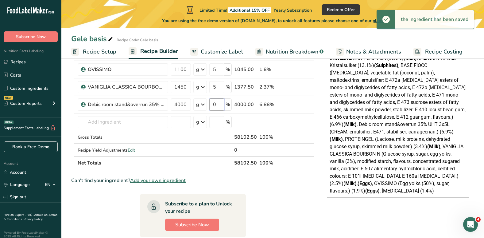
click at [216, 107] on input "0" at bounding box center [216, 104] width 15 height 12
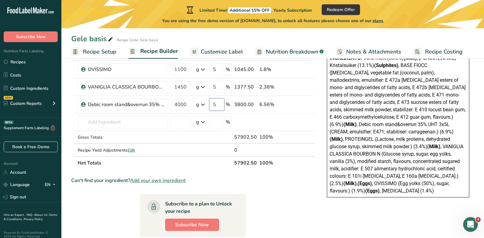
type input "5"
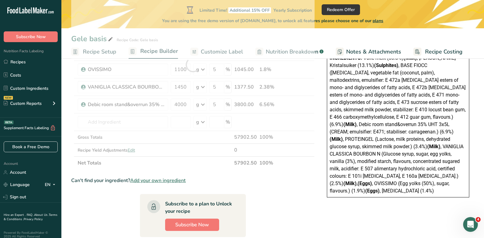
click at [273, 194] on section "Ingredient * Amount * Unit * Waste * .a-a{fill:#347362;}.b-a{fill:#fff;} Grams …" at bounding box center [193, 146] width 244 height 373
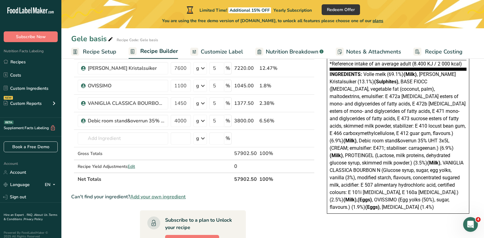
scroll to position [118, 0]
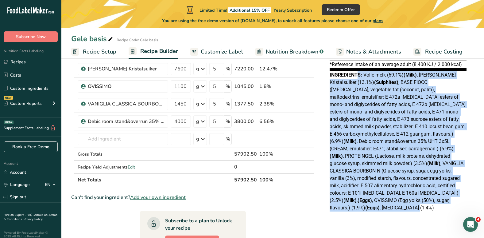
drag, startPoint x: 330, startPoint y: 73, endPoint x: 401, endPoint y: 199, distance: 144.3
click at [401, 199] on div "Ingredients: Volle melk (69.1%) (Milk) , Witte Kristalsuiker (13.1%) (Sulphites…" at bounding box center [398, 141] width 137 height 140
drag, startPoint x: 401, startPoint y: 199, endPoint x: 357, endPoint y: 119, distance: 90.4
click at [357, 119] on span "Volle melk (69.1%) (Milk) , Witte Kristalsuiker (13.1%) (Sulphites) , BASE FIOC…" at bounding box center [398, 141] width 136 height 138
drag, startPoint x: 327, startPoint y: 74, endPoint x: 393, endPoint y: 201, distance: 143.4
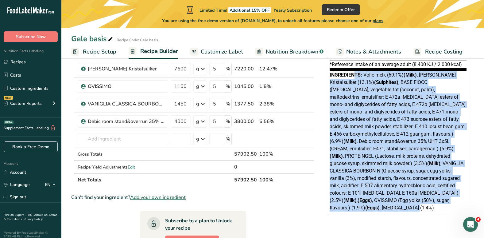
click at [393, 201] on div "Nutrition Facts Energy Fat Of which Saturates Carbohydrates Of which Sugars Pro…" at bounding box center [398, 84] width 142 height 259
copy div "Ingredients: Volle melk (69.1%) (Milk) , Witte Kristalsuiker (13.1%) (Sulphites…"
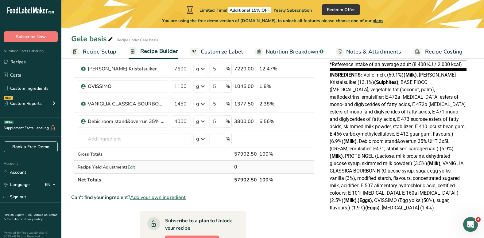
click at [133, 165] on span "Edit" at bounding box center [131, 167] width 7 height 6
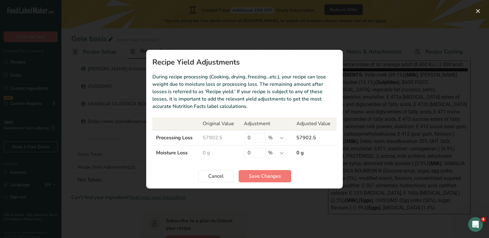
drag, startPoint x: 151, startPoint y: 60, endPoint x: 220, endPoint y: 108, distance: 84.2
click at [220, 108] on section "Recipe Yield Adjustments During recipe processing (Cooking, drying, freezing…et…" at bounding box center [244, 119] width 197 height 138
copy section "Recipe Yield Adjustments During recipe processing (Cooking, drying, freezing…et…"
click at [259, 140] on input "0" at bounding box center [254, 138] width 21 height 10
type input "5"
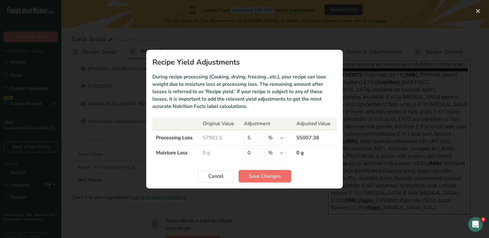
click at [258, 180] on button "Save Changes" at bounding box center [265, 176] width 53 height 12
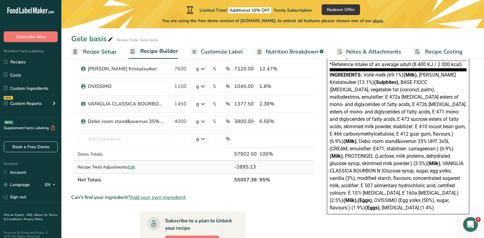
click at [132, 167] on span "Edit" at bounding box center [131, 167] width 7 height 6
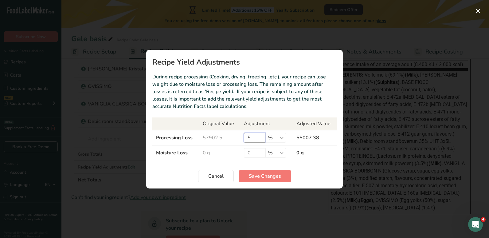
click at [255, 134] on input "5" at bounding box center [254, 138] width 21 height 10
type input "3"
type input "3.5"
type input "3"
click at [272, 177] on span "Save Changes" at bounding box center [265, 175] width 32 height 7
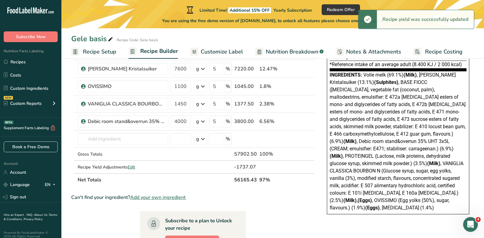
click at [268, 210] on section "Ingredient * Amount * Unit * Waste * .a-a{fill:#347362;}.b-a{fill:#fff;} Grams …" at bounding box center [193, 163] width 244 height 373
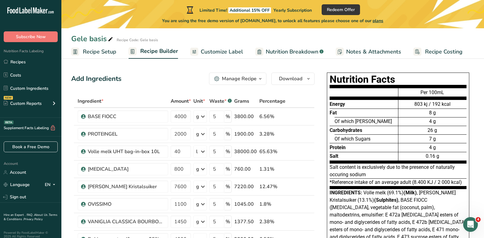
scroll to position [12, 0]
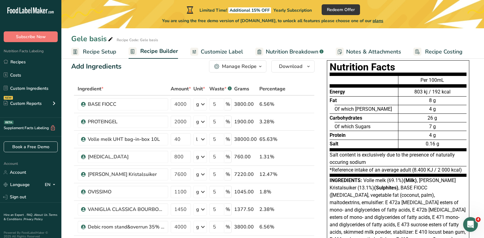
click at [227, 52] on span "Customize Label" at bounding box center [222, 52] width 42 height 8
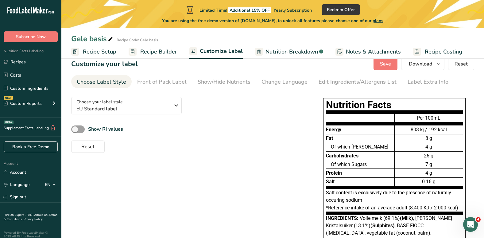
click at [264, 130] on div "Show RI values" at bounding box center [188, 129] width 234 height 10
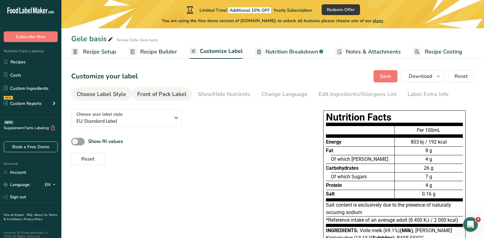
click at [161, 91] on div "Front of Pack Label" at bounding box center [161, 94] width 49 height 8
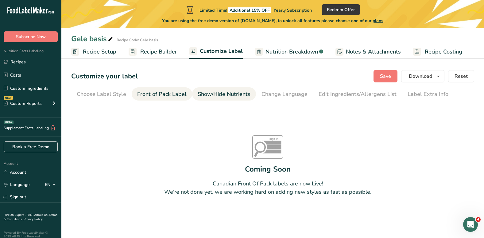
click at [229, 94] on div "Show/Hide Nutrients" at bounding box center [224, 94] width 53 height 8
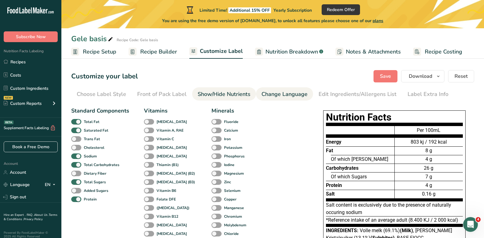
click at [271, 96] on div "Change Language" at bounding box center [285, 94] width 46 height 8
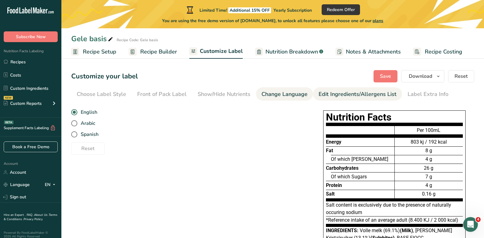
click at [331, 94] on div "Edit Ingredients/Allergens List" at bounding box center [358, 94] width 78 height 8
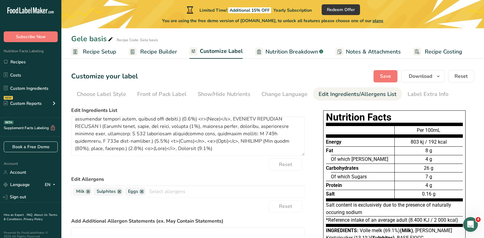
click at [95, 53] on span "Recipe Setup" at bounding box center [99, 52] width 33 height 8
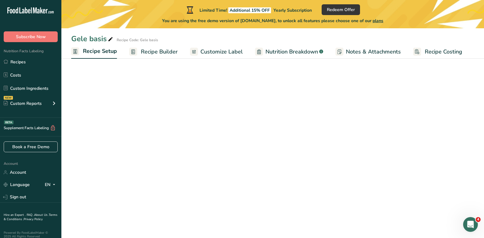
select select "22"
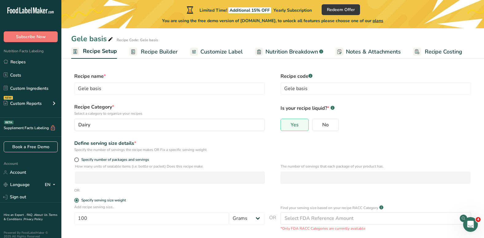
click at [155, 52] on span "Recipe Builder" at bounding box center [159, 52] width 37 height 8
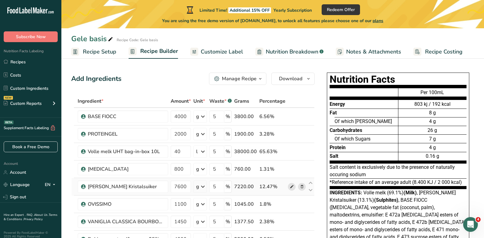
click at [291, 185] on icon at bounding box center [292, 186] width 4 height 6
click at [364, 122] on span "Of which [PERSON_NAME]" at bounding box center [363, 121] width 57 height 6
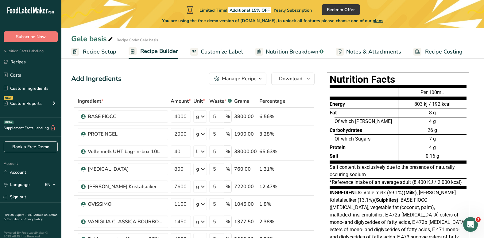
drag, startPoint x: 364, startPoint y: 122, endPoint x: 365, endPoint y: 157, distance: 35.3
click at [365, 157] on div "Salt" at bounding box center [364, 156] width 68 height 9
drag, startPoint x: 447, startPoint y: 156, endPoint x: 330, endPoint y: 96, distance: 131.3
click at [330, 96] on div "Energy Fat Of which Saturates Carbohydrates Of which Sugars Protein Salt Per 10…" at bounding box center [398, 124] width 137 height 79
copy div "Energy Fat Of which Saturates Carbohydrates Of which Sugars Protein Salt Per 10…"
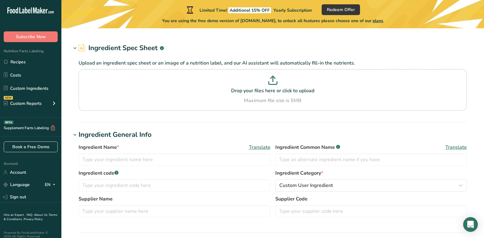
type input "[PERSON_NAME] Kristalsuiker"
type input "Iscal Sugar n.v."
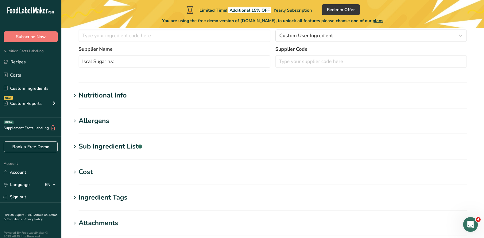
scroll to position [146, 0]
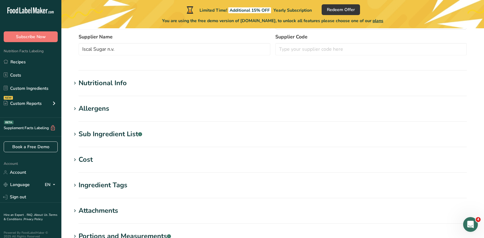
click at [138, 108] on h1 "Allergens" at bounding box center [272, 108] width 403 height 10
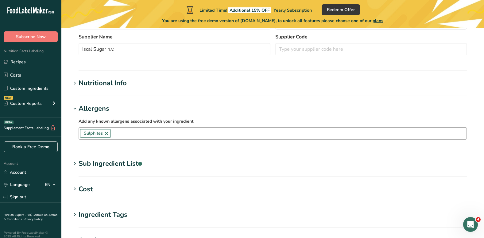
click at [107, 133] on link at bounding box center [106, 133] width 5 height 5
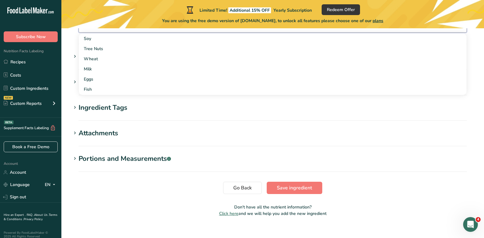
scroll to position [261, 0]
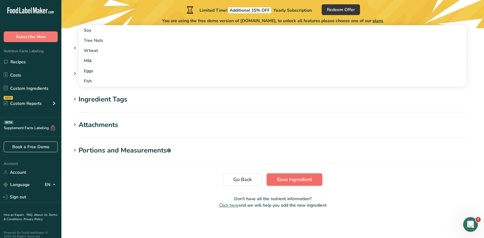
click at [298, 185] on button "Save ingredient" at bounding box center [295, 179] width 56 height 12
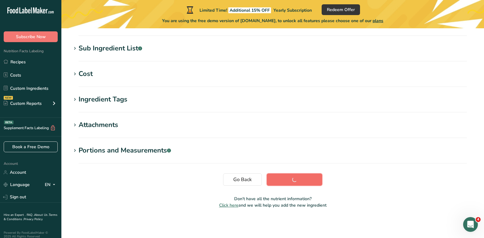
scroll to position [115, 0]
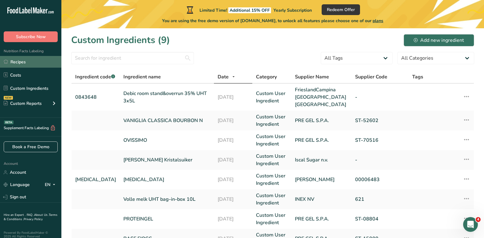
click at [12, 62] on link "Recipes" at bounding box center [30, 62] width 61 height 12
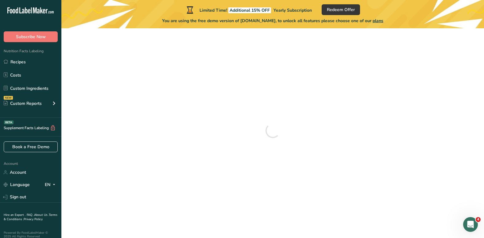
drag, startPoint x: 58, startPoint y: 62, endPoint x: 165, endPoint y: 68, distance: 107.0
click at [165, 68] on div at bounding box center [272, 130] width 403 height 195
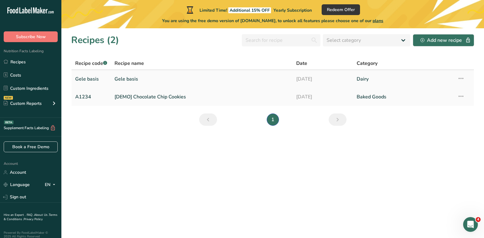
click at [254, 77] on link "Gele basis" at bounding box center [202, 78] width 174 height 13
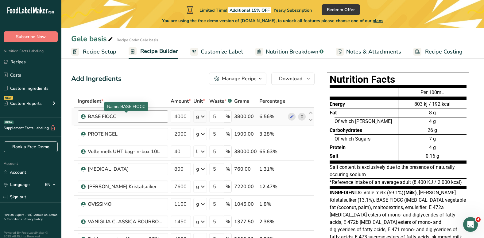
click at [117, 117] on div "BASE FIOCC" at bounding box center [126, 116] width 77 height 7
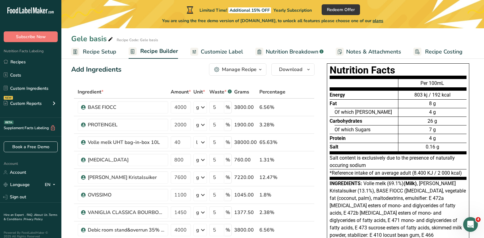
scroll to position [3, 0]
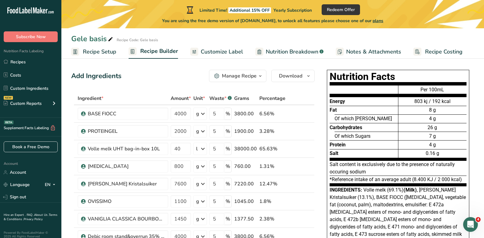
click at [210, 50] on span "Customize Label" at bounding box center [222, 52] width 42 height 8
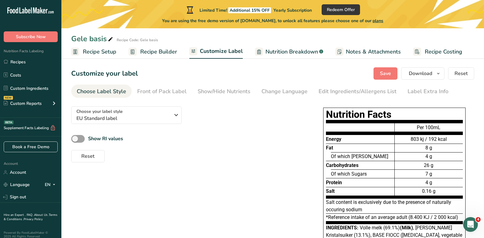
click at [279, 51] on span "Nutrition Breakdown" at bounding box center [292, 52] width 53 height 8
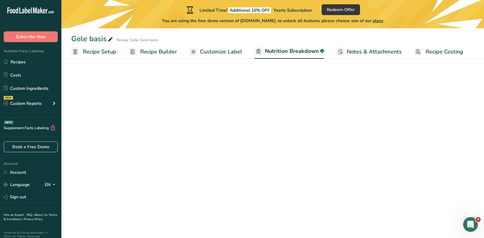
select select "Calories"
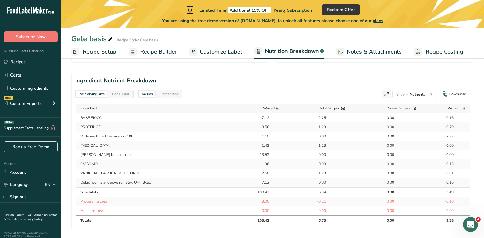
scroll to position [271, 0]
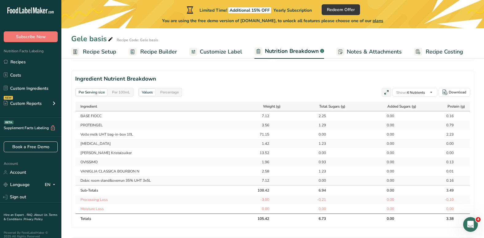
click at [126, 92] on div "Per 100mL" at bounding box center [121, 92] width 23 height 7
click at [94, 92] on div "Per Serving size" at bounding box center [91, 92] width 31 height 7
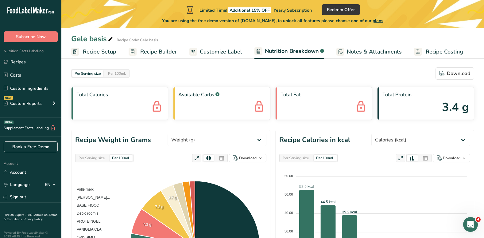
scroll to position [2, 0]
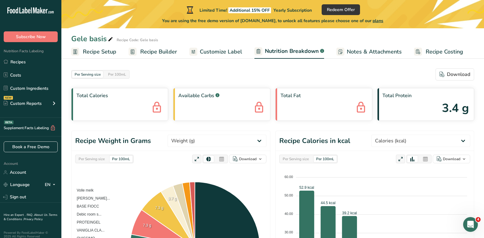
click at [99, 54] on span "Recipe Setup" at bounding box center [99, 52] width 33 height 8
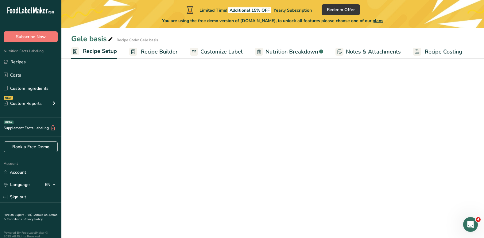
select select "22"
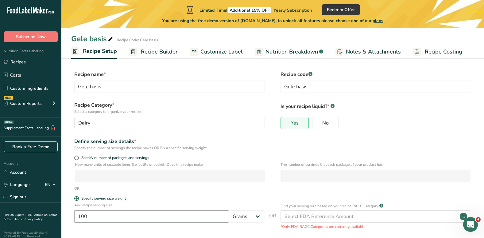
click at [96, 216] on input "100" at bounding box center [151, 216] width 155 height 12
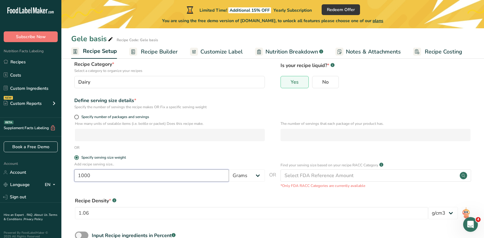
scroll to position [83, 0]
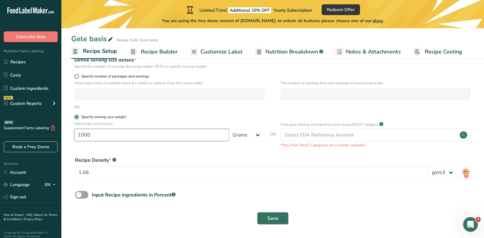
type input "1000"
click at [276, 217] on span "Save" at bounding box center [272, 217] width 11 height 7
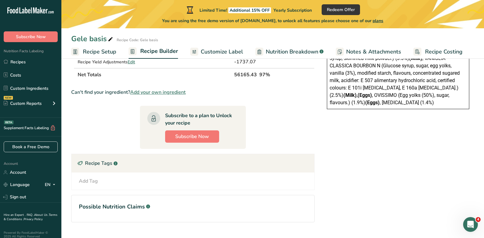
scroll to position [236, 0]
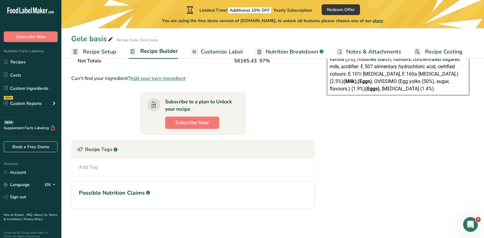
drag, startPoint x: 127, startPoint y: 192, endPoint x: 143, endPoint y: 193, distance: 15.7
click at [143, 193] on h1 "Possible Nutrition Claims .a-a{fill:#347362;}.b-a{fill:#fff;}" at bounding box center [193, 193] width 228 height 8
drag, startPoint x: 143, startPoint y: 193, endPoint x: 148, endPoint y: 193, distance: 4.9
click at [148, 193] on rect at bounding box center [148, 192] width 4 height 4
click at [393, 166] on div "Nutrition Facts Energy Fat Of which Saturates Carbohydrates Of which Sugars Pro…" at bounding box center [398, 31] width 160 height 394
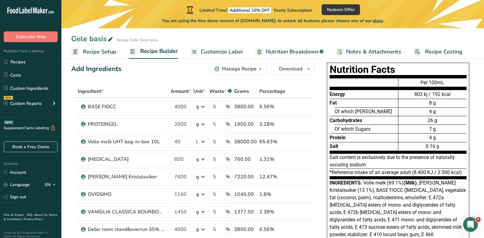
scroll to position [3, 0]
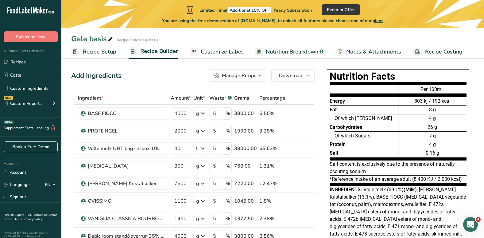
click at [349, 52] on span "Notes & Attachments" at bounding box center [373, 52] width 55 height 8
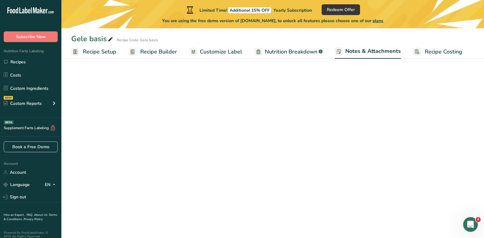
scroll to position [15, 0]
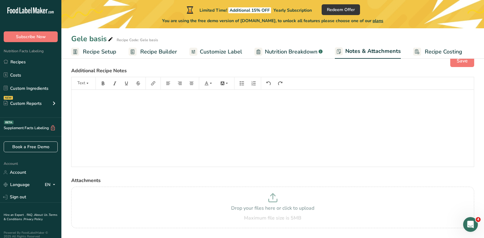
click at [287, 50] on span "Nutrition Breakdown" at bounding box center [291, 52] width 53 height 8
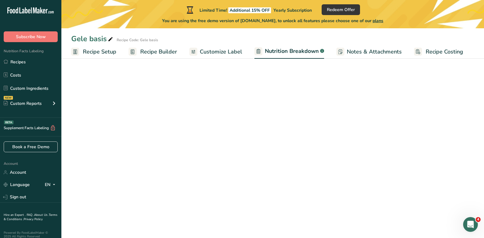
select select "Calories"
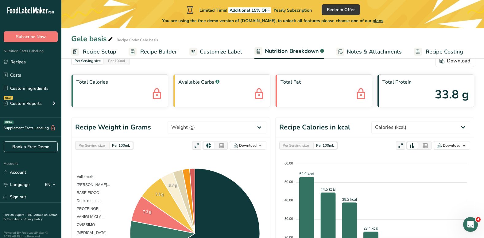
click at [92, 52] on span "Recipe Setup" at bounding box center [99, 52] width 33 height 8
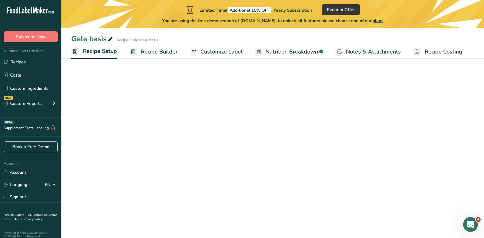
select select "22"
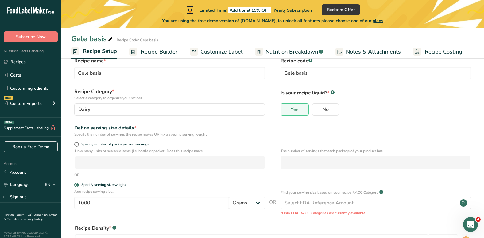
click at [149, 51] on span "Recipe Builder" at bounding box center [159, 52] width 37 height 8
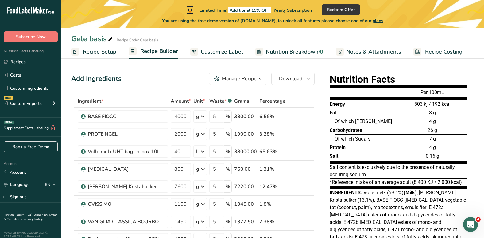
click at [234, 82] on button "Manage Recipe" at bounding box center [237, 78] width 57 height 12
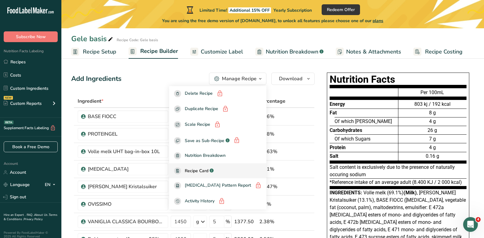
click at [214, 172] on div ".a-a{fill:#347362;}.b-a{fill:#fff;}" at bounding box center [211, 170] width 5 height 7
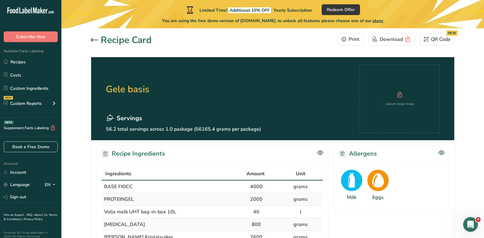
click at [93, 37] on div at bounding box center [96, 40] width 10 height 7
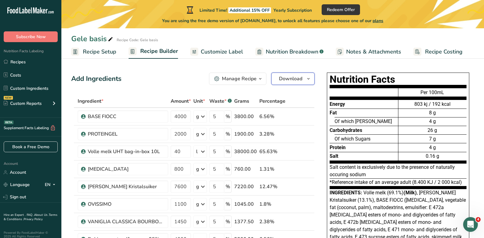
click at [300, 76] on span "Download" at bounding box center [290, 78] width 23 height 7
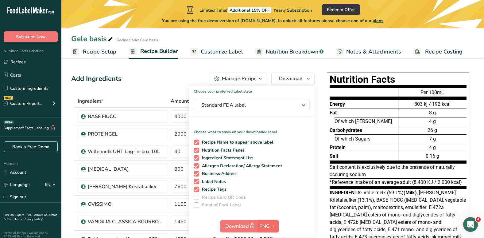
click at [266, 227] on span "PNG" at bounding box center [264, 225] width 10 height 7
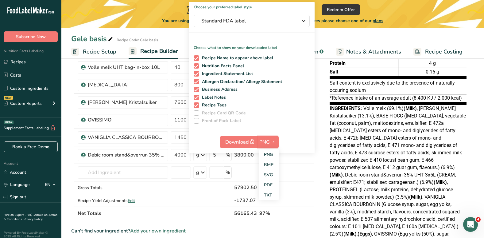
scroll to position [106, 0]
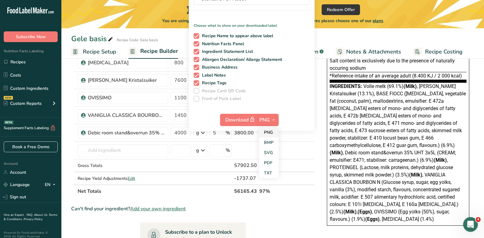
click at [274, 133] on link "PNG" at bounding box center [269, 132] width 20 height 10
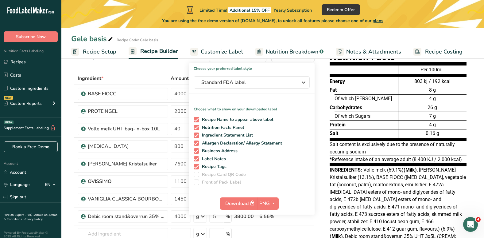
scroll to position [0, 0]
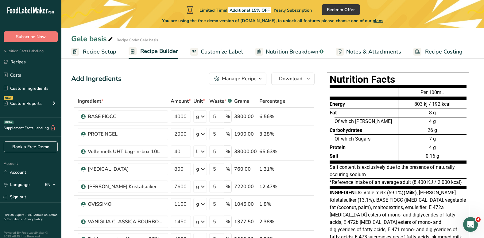
click at [453, 48] on span "Recipe Costing" at bounding box center [443, 52] width 37 height 8
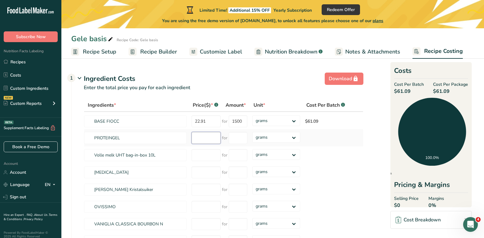
click at [198, 138] on input "number" at bounding box center [206, 138] width 29 height 12
click at [370, 108] on section "Download Ingredient Costs 1 Enter the total price you pay for each ingredient I…" at bounding box center [272, 196] width 403 height 252
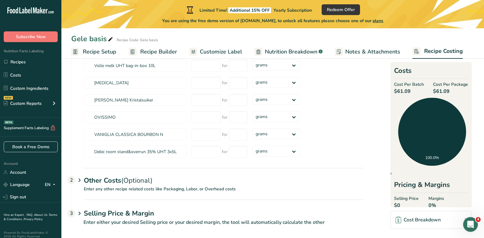
scroll to position [95, 0]
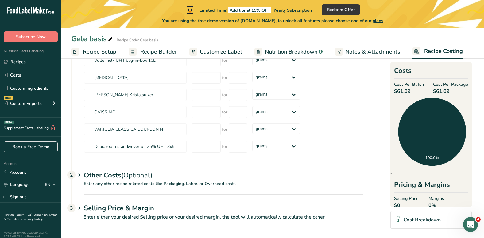
click at [81, 209] on icon at bounding box center [79, 207] width 7 height 11
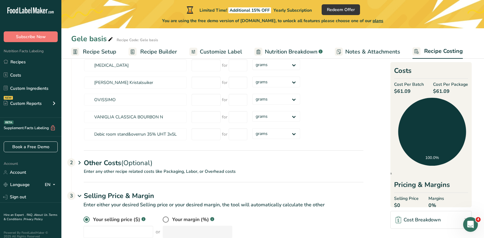
scroll to position [124, 0]
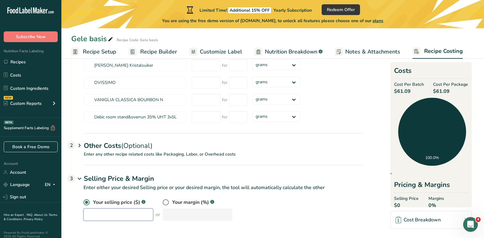
click at [106, 215] on input "number" at bounding box center [119, 214] width 70 height 12
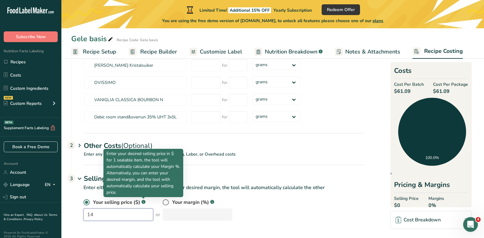
type input "14"
click at [182, 180] on div "Enter your desired selling price in $ for 1 sealable item, the tool will automa…" at bounding box center [143, 173] width 80 height 48
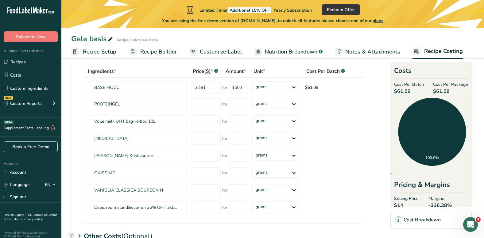
scroll to position [33, 0]
click at [376, 55] on span "Notes & Attachments" at bounding box center [372, 52] width 55 height 8
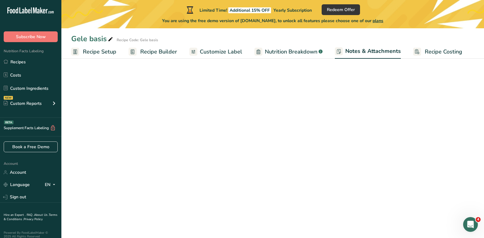
scroll to position [31, 0]
click at [295, 53] on span "Nutrition Breakdown" at bounding box center [291, 52] width 53 height 8
select select "Calories"
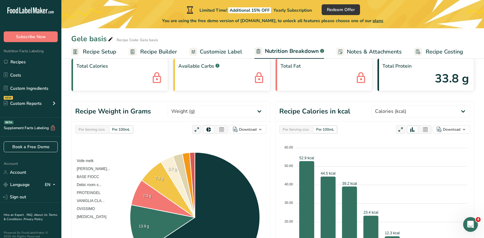
click at [232, 45] on link "Customize Label" at bounding box center [215, 52] width 53 height 14
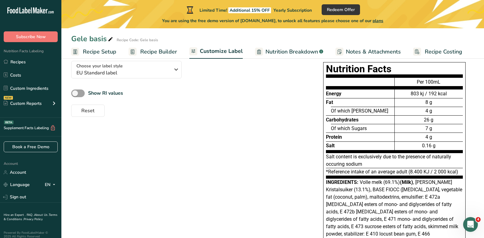
scroll to position [47, 0]
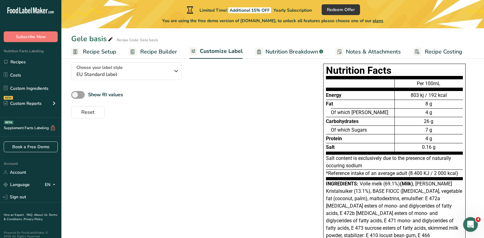
click at [162, 45] on link "Recipe Builder" at bounding box center [153, 52] width 49 height 14
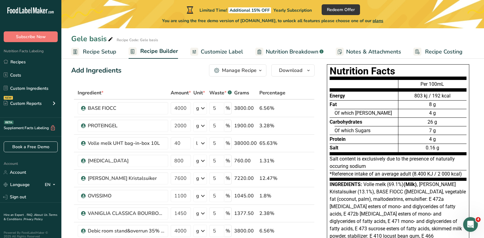
scroll to position [5, 0]
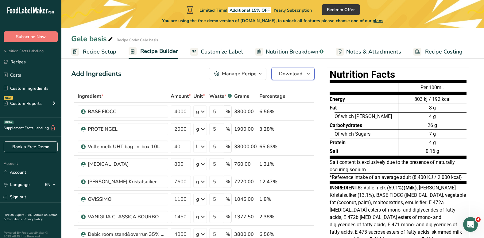
click at [293, 75] on span "Download" at bounding box center [290, 73] width 23 height 7
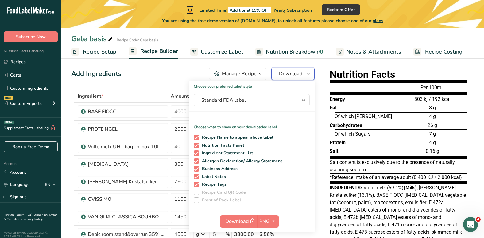
click at [293, 75] on span "Download" at bounding box center [290, 73] width 23 height 7
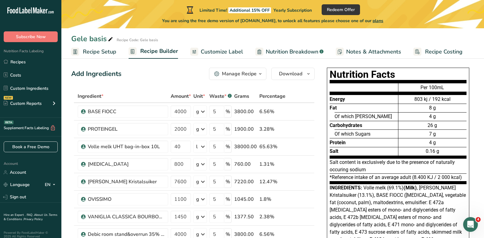
click at [248, 73] on div "Manage Recipe" at bounding box center [239, 73] width 35 height 7
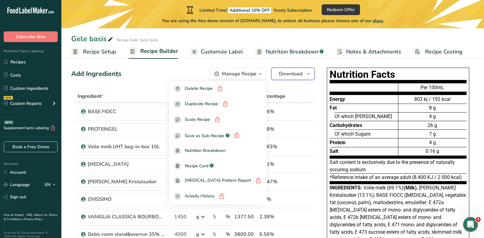
click at [296, 77] on button "Download" at bounding box center [292, 74] width 43 height 12
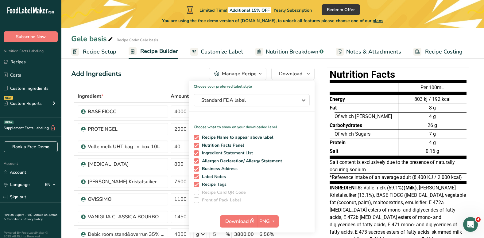
click at [322, 70] on div "Nutrition Facts Energy Fat Of which Saturates Carbohydrates Of which Sugars Pro…" at bounding box center [398, 200] width 160 height 270
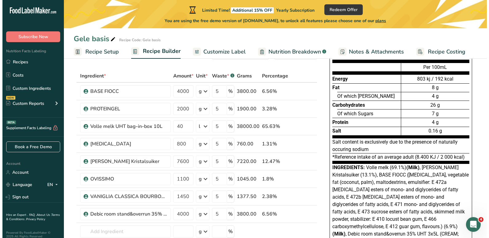
scroll to position [0, 0]
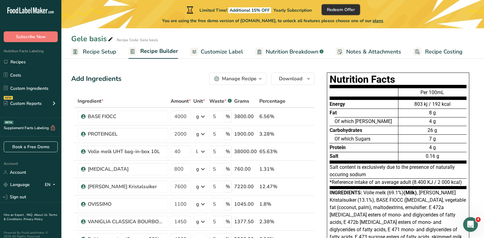
click at [346, 5] on button "Redeem Offer" at bounding box center [341, 9] width 38 height 11
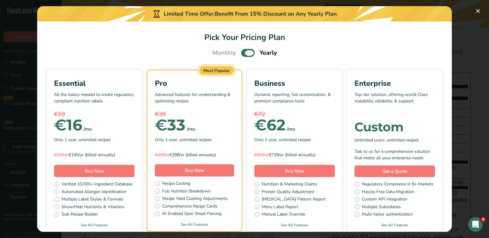
click at [245, 51] on span "Pick Your Pricing Plan Modal" at bounding box center [248, 53] width 14 height 8
click at [245, 51] on input "Pick Your Pricing Plan Modal" at bounding box center [243, 53] width 4 height 4
checkbox input "false"
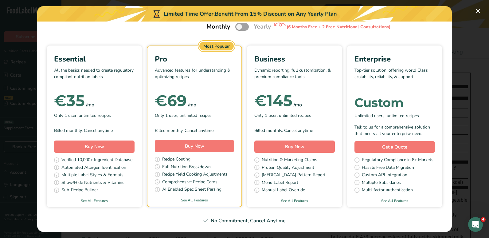
scroll to position [87, 0]
click at [474, 222] on icon "Open Intercom Messenger" at bounding box center [475, 223] width 10 height 10
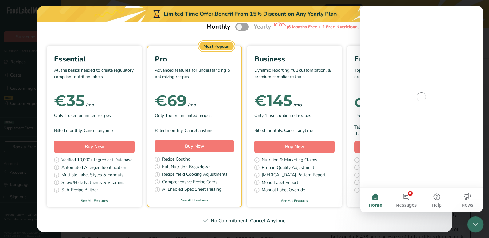
scroll to position [0, 0]
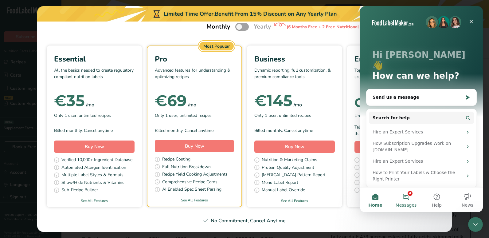
click at [409, 195] on button "4 Messages" at bounding box center [406, 199] width 31 height 25
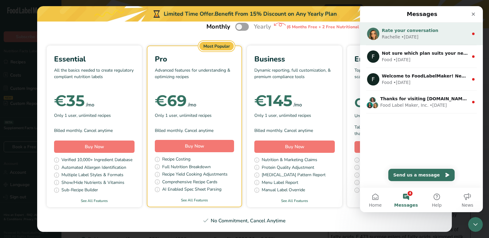
click at [408, 34] on div "• [DATE]" at bounding box center [409, 37] width 17 height 6
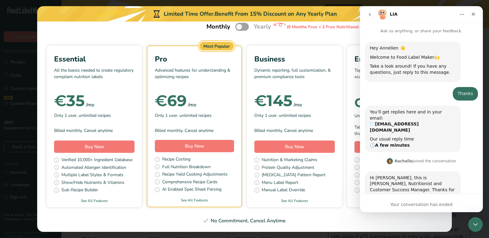
scroll to position [1, 0]
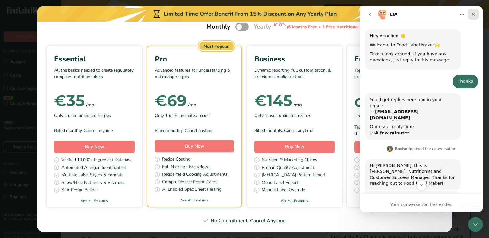
click at [472, 15] on icon "Close" at bounding box center [473, 14] width 3 height 3
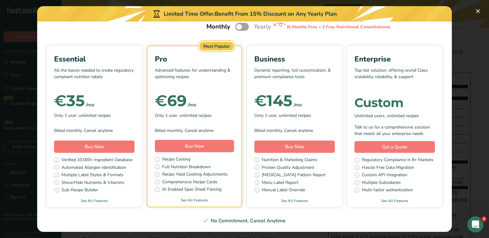
scroll to position [541, 0]
click at [475, 227] on icon "Open Intercom Messenger" at bounding box center [475, 223] width 10 height 10
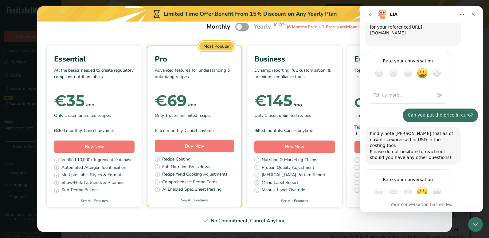
scroll to position [547, 0]
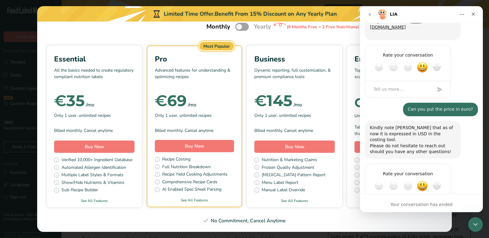
type textarea "Can we pay for one month to try and than stop?"
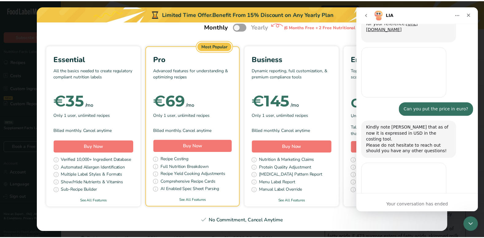
scroll to position [532, 0]
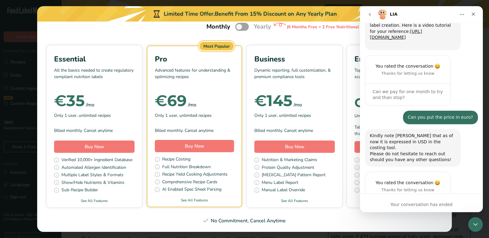
click at [331, 189] on div "Essential All the basics needed to create regulatory compliant nutrition labels…" at bounding box center [245, 126] width 400 height 162
click at [475, 14] on icon "Close" at bounding box center [473, 14] width 5 height 5
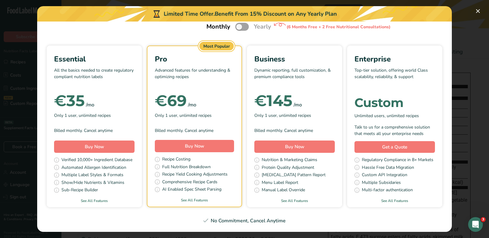
click at [475, 213] on div "Pick Your Pricing Plan Modal" at bounding box center [244, 119] width 489 height 238
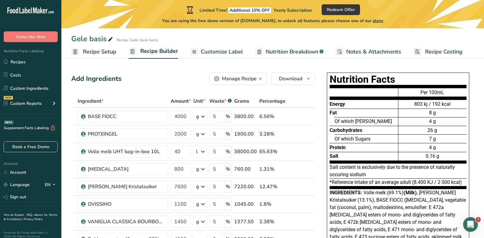
click at [477, 165] on div "Nutrition Facts Energy Fat Of which Saturates Carbohydrates Of which Sugars Pro…" at bounding box center [398, 205] width 160 height 270
drag, startPoint x: 419, startPoint y: 92, endPoint x: 446, endPoint y: 153, distance: 66.6
click at [446, 153] on div "Per 100mL 803 kj / 192 kcal 8 g 4 g 26 g 7 g 4 g 0.16 g" at bounding box center [432, 124] width 68 height 79
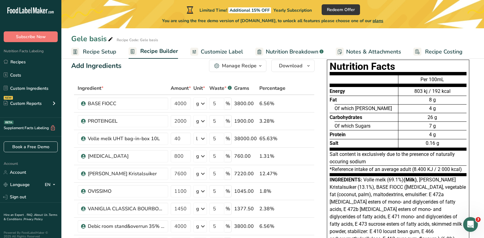
scroll to position [10, 0]
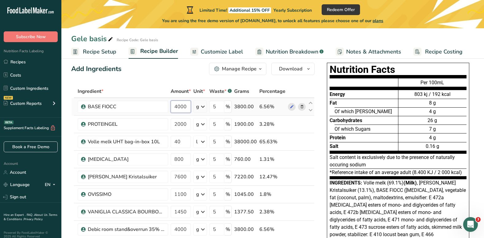
click at [177, 106] on input "4000" at bounding box center [181, 106] width 20 height 12
type input "3750"
click at [179, 120] on div "Ingredient * Amount * Unit * Waste * .a-a{fill:#347362;}.b-a{fill:#fff;} Grams …" at bounding box center [193, 189] width 244 height 209
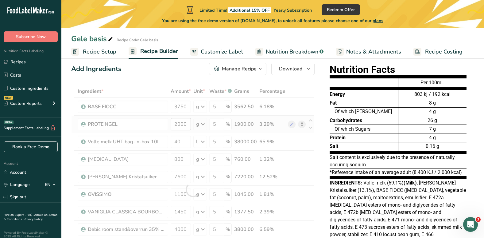
click at [179, 120] on div at bounding box center [193, 189] width 244 height 209
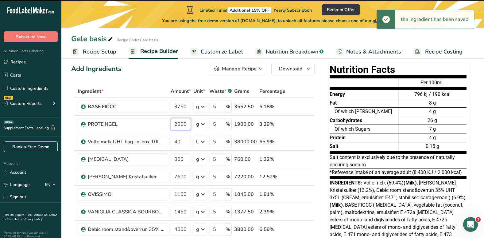
click at [180, 124] on input "2000" at bounding box center [181, 124] width 20 height 12
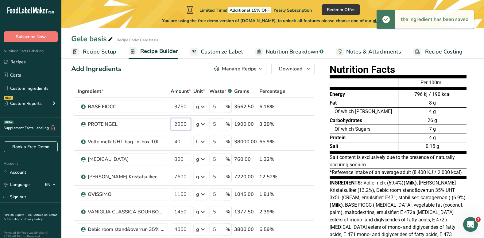
click at [180, 124] on input "2000" at bounding box center [181, 124] width 20 height 12
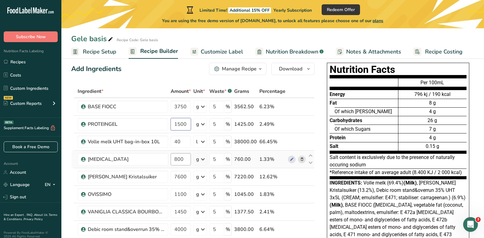
type input "1500"
click at [181, 162] on div "Ingredient * Amount * Unit * Waste * .a-a{fill:#347362;}.b-a{fill:#fff;} Grams …" at bounding box center [193, 189] width 244 height 209
click at [187, 157] on input "800" at bounding box center [181, 159] width 20 height 12
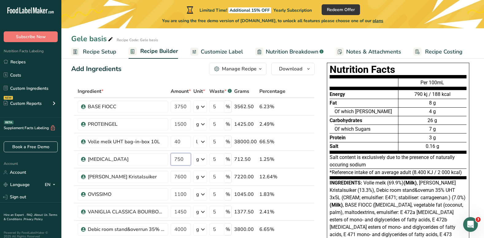
type input "750"
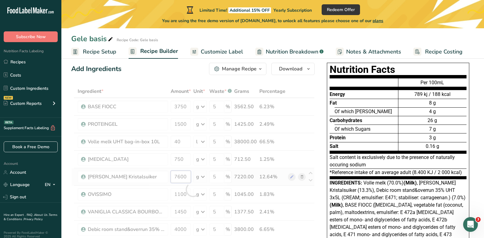
click at [174, 176] on div "Ingredient * Amount * Unit * Waste * .a-a{fill:#347362;}.b-a{fill:#fff;} Grams …" at bounding box center [193, 189] width 244 height 209
click at [174, 176] on div at bounding box center [193, 189] width 244 height 209
click at [179, 176] on input "7600" at bounding box center [181, 176] width 20 height 12
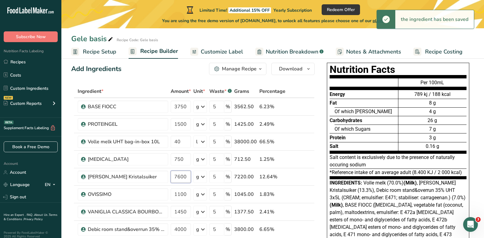
click at [179, 176] on input "7600" at bounding box center [181, 176] width 20 height 12
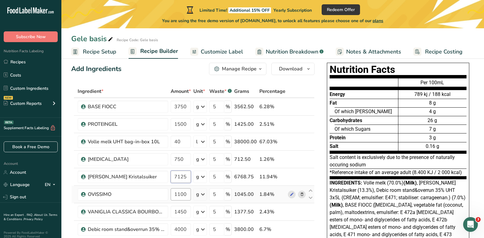
type input "7125"
click at [181, 193] on div "Ingredient * Amount * Unit * Waste * .a-a{fill:#347362;}.b-a{fill:#fff;} Grams …" at bounding box center [193, 189] width 244 height 209
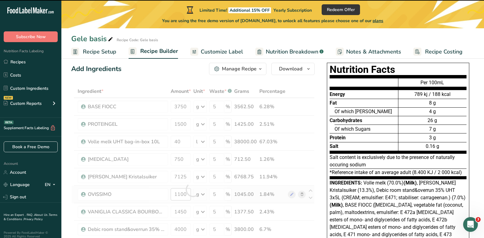
click at [181, 193] on div at bounding box center [193, 189] width 244 height 209
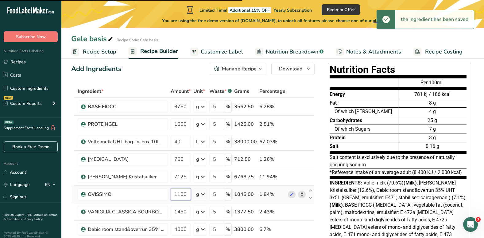
click at [181, 193] on input "1100" at bounding box center [181, 194] width 20 height 12
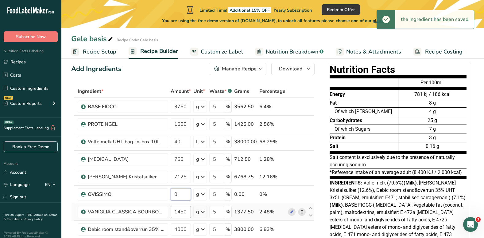
type input "0"
click at [179, 216] on div "Ingredient * Amount * Unit * Waste * .a-a{fill:#347362;}.b-a{fill:#fff;} Grams …" at bounding box center [193, 189] width 244 height 209
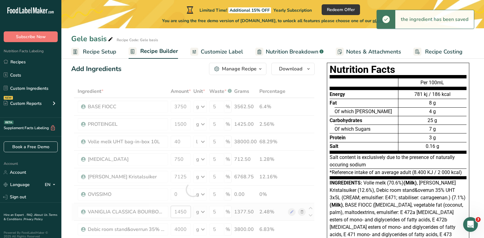
click at [179, 216] on div at bounding box center [193, 189] width 244 height 209
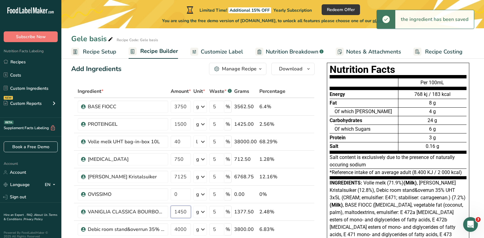
click at [183, 212] on input "1450" at bounding box center [181, 211] width 20 height 12
type input "0"
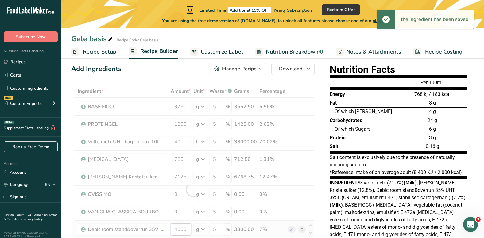
click at [181, 228] on div "Ingredient * Amount * Unit * Waste * .a-a{fill:#347362;}.b-a{fill:#fff;} Grams …" at bounding box center [193, 189] width 244 height 209
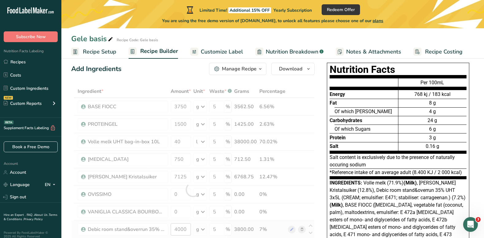
click at [181, 228] on div at bounding box center [193, 189] width 244 height 209
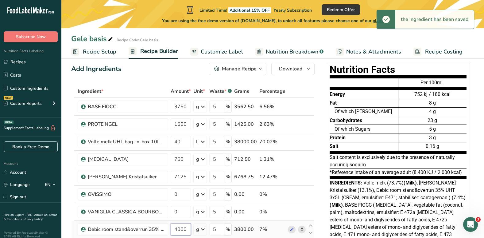
click at [181, 228] on input "4000" at bounding box center [181, 229] width 20 height 12
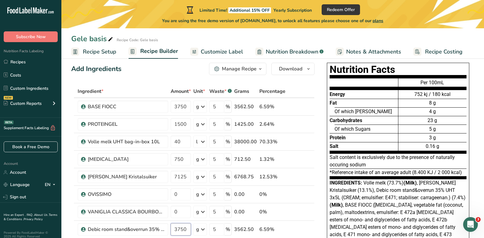
type input "3750"
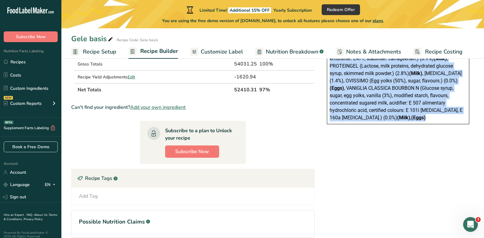
scroll to position [236, 0]
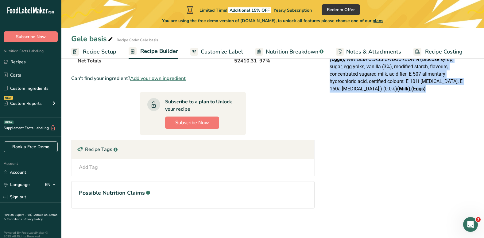
drag, startPoint x: 331, startPoint y: 77, endPoint x: 429, endPoint y: 235, distance: 185.9
click at [429, 235] on section "Add Ingredients Manage Recipe Delete Recipe Duplicate Recipe Scale Recipe Save …" at bounding box center [272, 31] width 423 height 414
copy div "Nutrition Facts Energy Fat Of which Saturates Carbohydrates Of which Sugars Pro…"
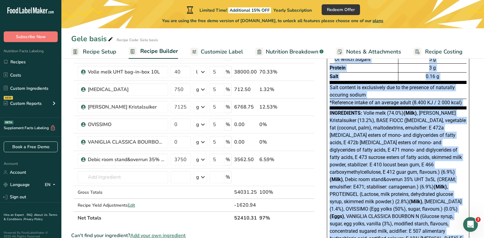
scroll to position [78, 0]
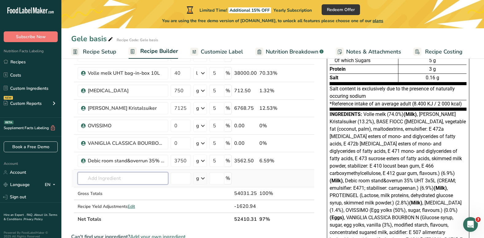
click at [95, 179] on input "text" at bounding box center [123, 178] width 91 height 12
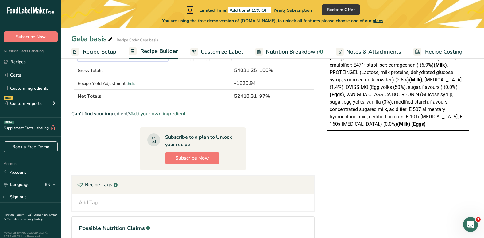
scroll to position [236, 0]
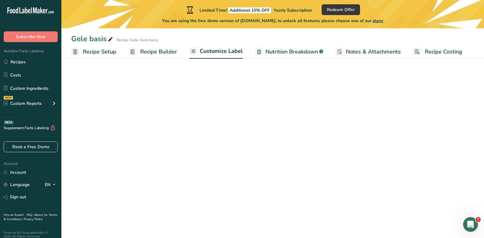
scroll to position [47, 0]
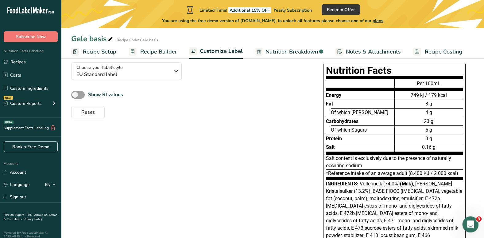
click at [475, 219] on div "Open Intercom Messenger" at bounding box center [470, 223] width 20 height 20
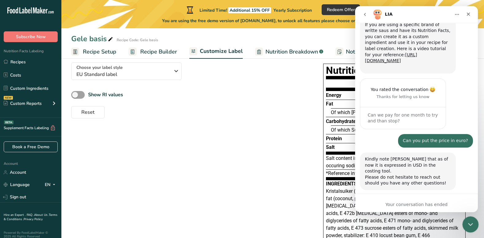
scroll to position [532, 0]
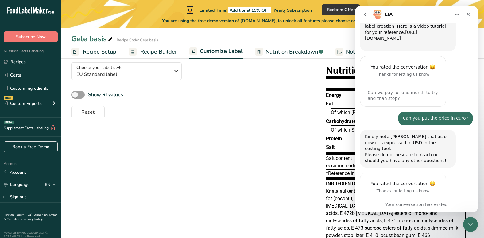
click at [404, 201] on div "Can we pay for one month to try and than stop?" at bounding box center [403, 212] width 85 height 22
click at [377, 18] on img "Intercom messenger" at bounding box center [378, 15] width 10 height 10
click at [458, 18] on button "Home" at bounding box center [457, 15] width 12 height 12
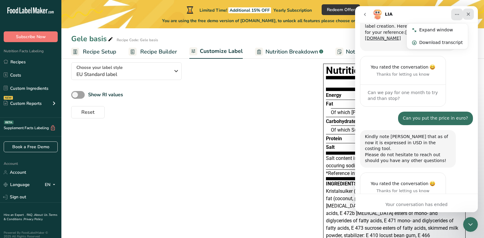
click at [467, 15] on icon "Close" at bounding box center [468, 14] width 3 height 3
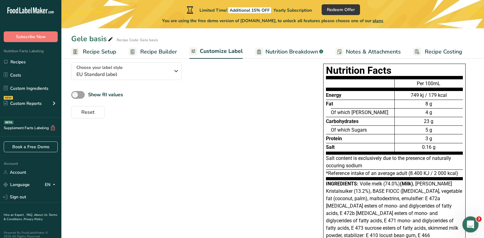
click at [472, 230] on div "Open Intercom Messenger" at bounding box center [470, 223] width 20 height 20
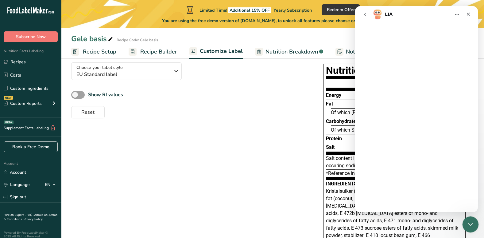
click at [472, 230] on div "Close Intercom Messenger" at bounding box center [469, 223] width 15 height 15
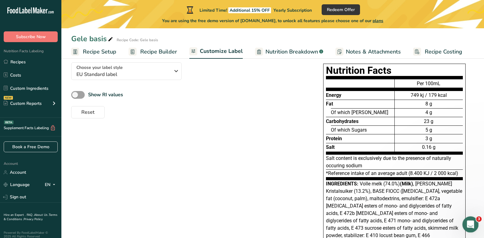
click at [472, 230] on div "Open Intercom Messenger" at bounding box center [470, 223] width 20 height 20
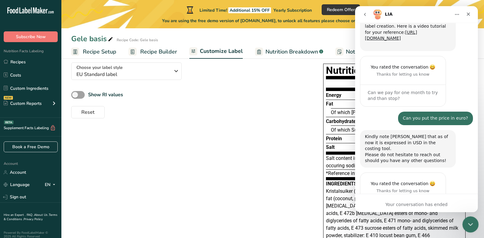
click at [472, 230] on div "Close Intercom Messenger" at bounding box center [469, 223] width 15 height 15
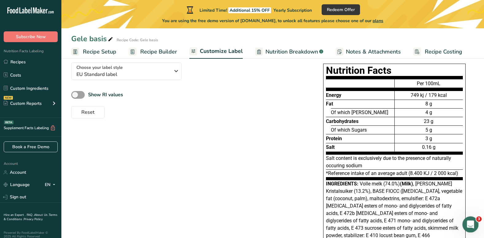
click at [472, 230] on div "Open Intercom Messenger" at bounding box center [470, 223] width 20 height 20
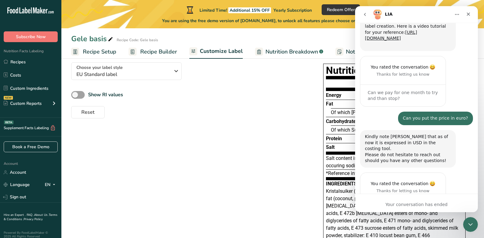
click at [399, 203] on div "Your conversation has ended" at bounding box center [416, 204] width 123 height 6
click at [468, 14] on icon "Close" at bounding box center [468, 14] width 5 height 5
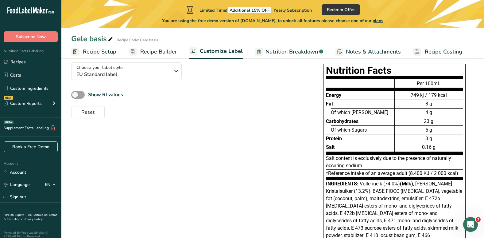
click at [152, 52] on span "Recipe Builder" at bounding box center [158, 52] width 37 height 8
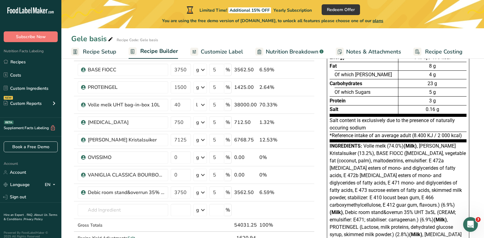
click at [99, 50] on span "Recipe Setup" at bounding box center [99, 52] width 33 height 8
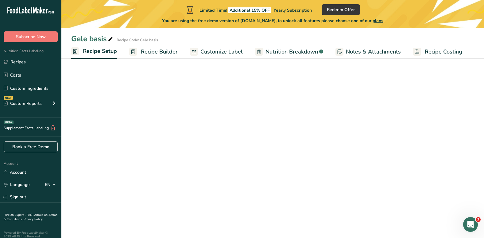
select select "22"
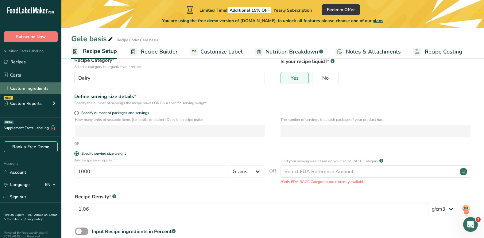
click at [31, 87] on link "Custom Ingredients" at bounding box center [30, 88] width 61 height 12
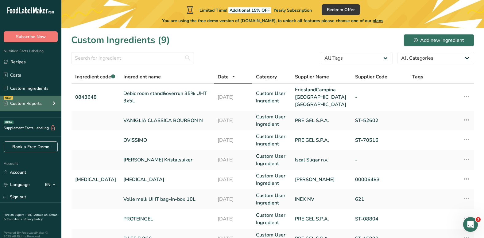
click at [43, 99] on div "NEW Custom Reports" at bounding box center [30, 103] width 61 height 15
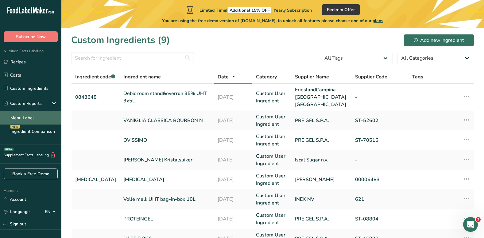
click at [25, 116] on link "Menu Label" at bounding box center [30, 118] width 61 height 14
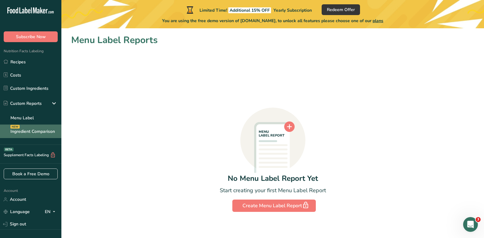
click at [19, 133] on link "Ingredient Comparison NEW" at bounding box center [30, 131] width 61 height 14
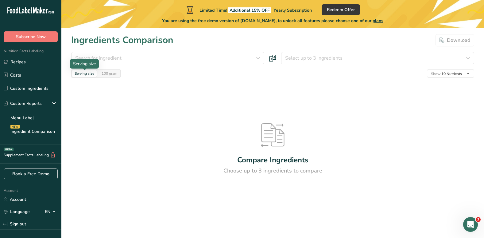
click at [88, 76] on div "Serving size" at bounding box center [84, 73] width 25 height 7
click at [25, 64] on link "Recipes" at bounding box center [30, 62] width 61 height 12
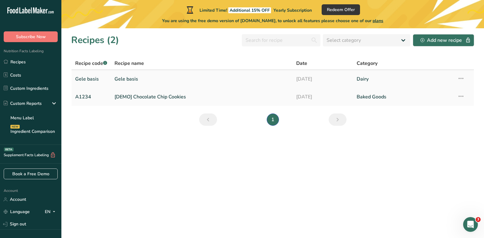
click at [262, 79] on link "Gele basis" at bounding box center [202, 78] width 174 height 13
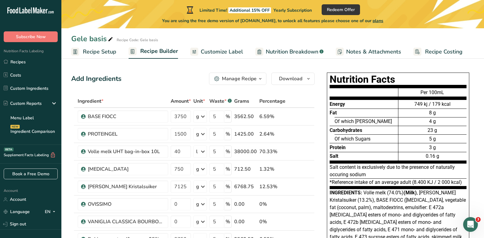
click at [227, 49] on span "Customize Label" at bounding box center [222, 52] width 42 height 8
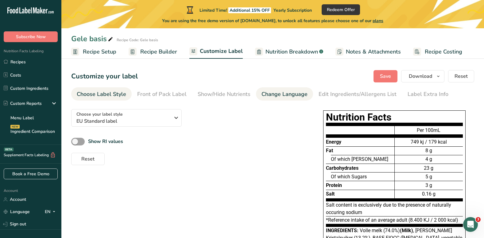
click at [287, 95] on div "Change Language" at bounding box center [285, 94] width 46 height 8
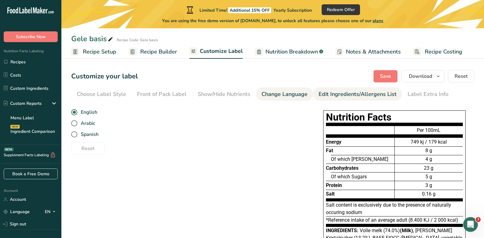
click at [336, 96] on div "Edit Ingredients/Allergens List" at bounding box center [358, 94] width 78 height 8
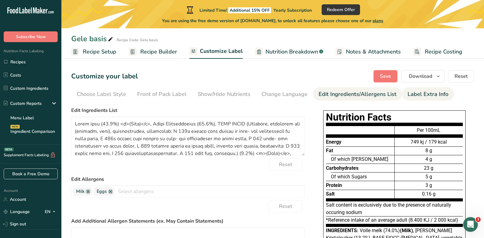
click at [423, 95] on div "Label Extra Info" at bounding box center [428, 94] width 41 height 8
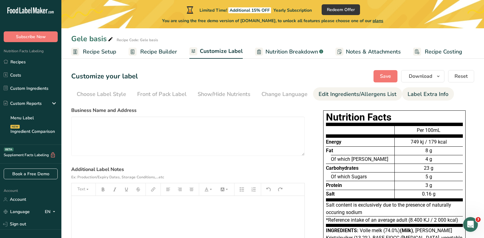
click at [372, 95] on div "Edit Ingredients/Allergens List" at bounding box center [358, 94] width 78 height 8
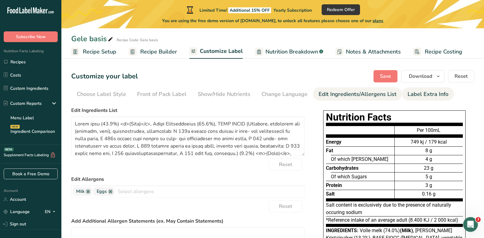
click at [419, 94] on div "Label Extra Info" at bounding box center [428, 94] width 41 height 8
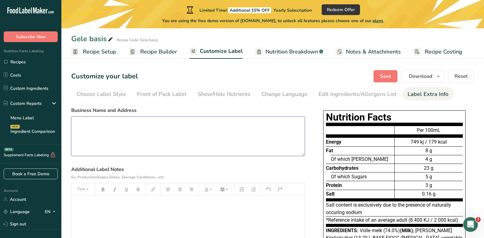
click at [181, 134] on textarea at bounding box center [188, 135] width 234 height 39
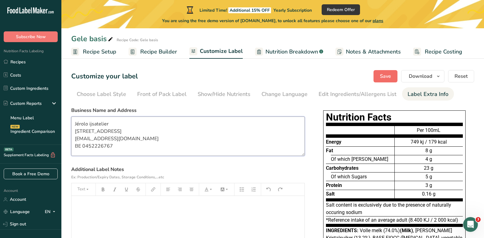
type textarea "Jérolo ijsatelier [STREET_ADDRESS] [EMAIL_ADDRESS][DOMAIN_NAME] BE 0452226767"
click at [391, 80] on button "Save" at bounding box center [386, 76] width 24 height 12
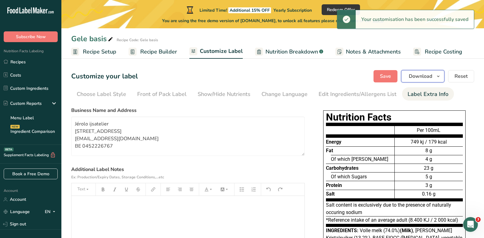
click at [427, 77] on span "Download" at bounding box center [420, 75] width 23 height 7
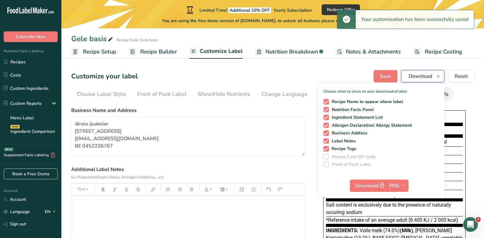
click at [427, 77] on span "Download" at bounding box center [420, 75] width 23 height 7
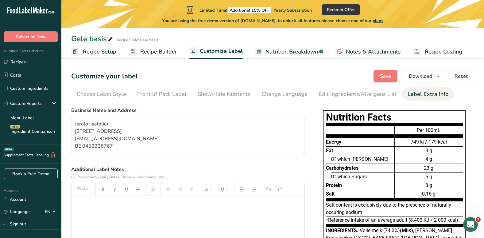
click at [95, 208] on div "﻿" at bounding box center [188, 234] width 233 height 77
click at [392, 73] on button "Save" at bounding box center [386, 76] width 24 height 12
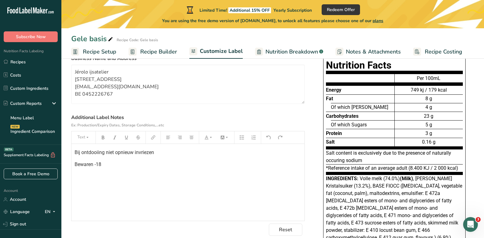
scroll to position [19, 0]
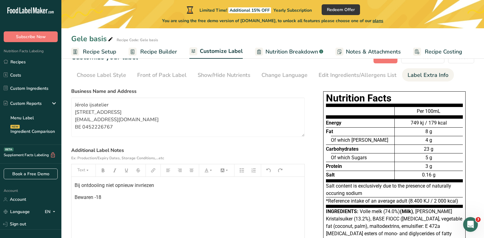
click at [298, 57] on link "Nutrition Breakdown .a-a{fill:#347362;}.b-a{fill:#fff;}" at bounding box center [289, 52] width 68 height 14
select select "Calories"
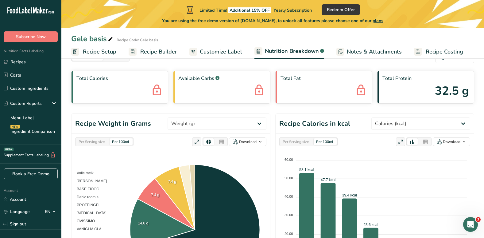
click at [101, 52] on span "Recipe Setup" at bounding box center [99, 52] width 33 height 8
select select "22"
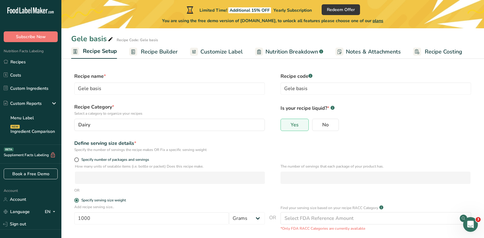
click at [150, 48] on span "Recipe Builder" at bounding box center [159, 52] width 37 height 8
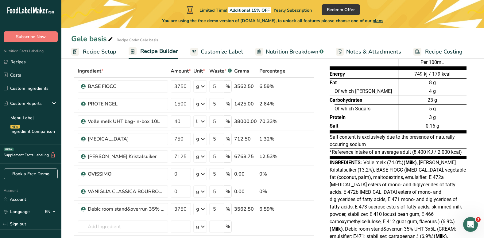
scroll to position [3, 0]
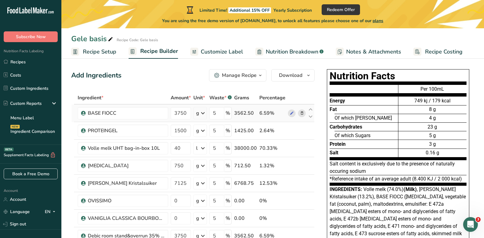
click at [209, 121] on td "5 %" at bounding box center [220, 113] width 25 height 18
click at [240, 75] on div "Manage Recipe" at bounding box center [239, 75] width 35 height 7
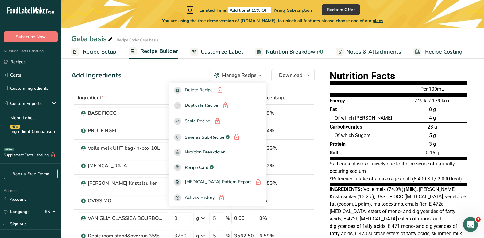
click at [240, 75] on div "Manage Recipe" at bounding box center [239, 75] width 35 height 7
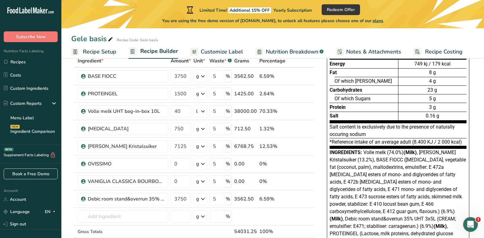
scroll to position [53, 0]
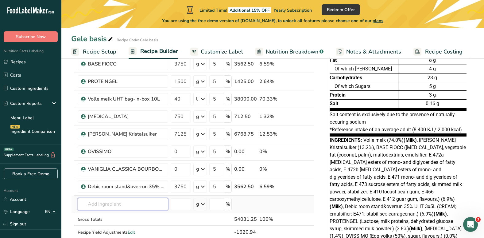
click at [143, 201] on input "text" at bounding box center [123, 204] width 91 height 12
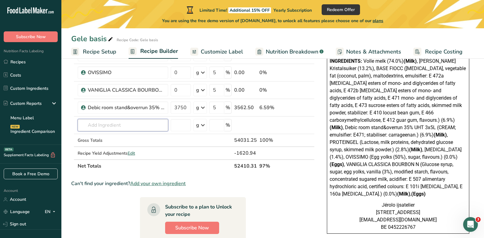
scroll to position [133, 0]
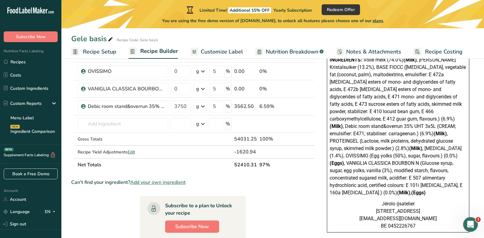
click at [245, 166] on th "52410.31" at bounding box center [245, 164] width 25 height 13
drag, startPoint x: 245, startPoint y: 166, endPoint x: 230, endPoint y: 189, distance: 27.7
click at [230, 189] on section "Ingredient * Amount * Unit * Waste * .a-a{fill:#347362;}.b-a{fill:#fff;} Grams …" at bounding box center [193, 142] width 244 height 360
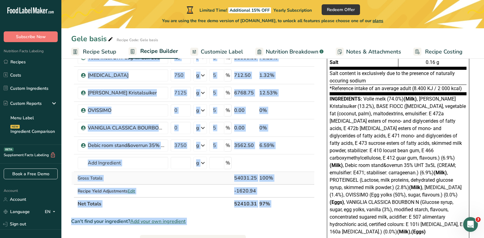
scroll to position [135, 0]
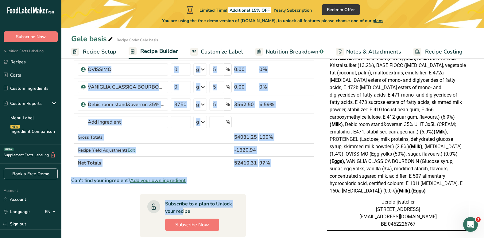
drag, startPoint x: 76, startPoint y: 101, endPoint x: 269, endPoint y: 165, distance: 203.1
click at [269, 165] on table "Ingredient * Amount * Unit * Waste * .a-a{fill:#347362;}.b-a{fill:#fff;} Grams …" at bounding box center [193, 64] width 244 height 209
copy table "Ingredient * Amount * Unit * Waste * .a-a{fill:#347362;}.b-a{fill:#fff;} Grams …"
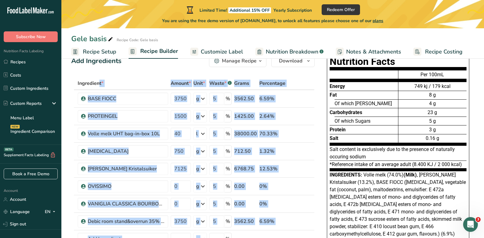
scroll to position [17, 0]
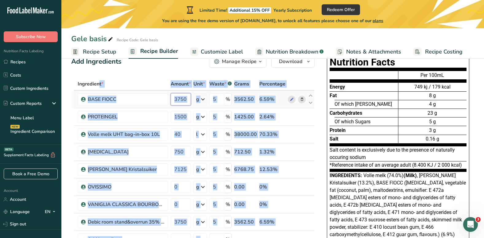
click at [186, 99] on input "3750" at bounding box center [181, 99] width 20 height 12
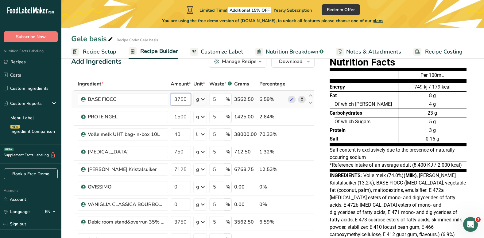
click at [186, 99] on input "3750" at bounding box center [181, 99] width 20 height 12
type input "238"
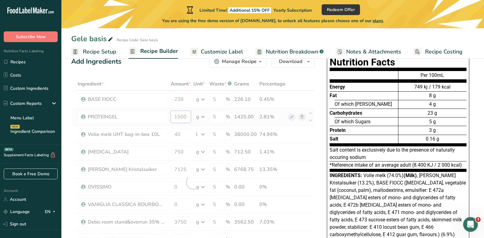
click at [177, 119] on div "Ingredient * Amount * Unit * Waste * .a-a{fill:#347362;}.b-a{fill:#fff;} Grams …" at bounding box center [193, 181] width 244 height 209
click at [177, 119] on div at bounding box center [193, 181] width 244 height 209
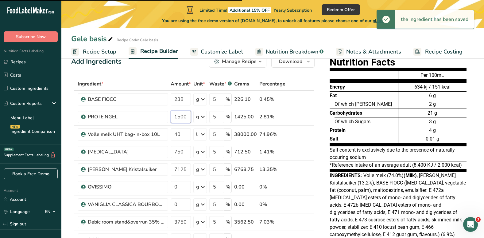
click at [183, 117] on input "1500" at bounding box center [181, 117] width 20 height 12
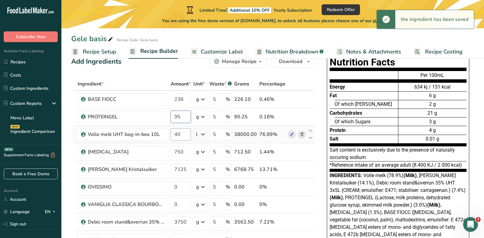
type input "95"
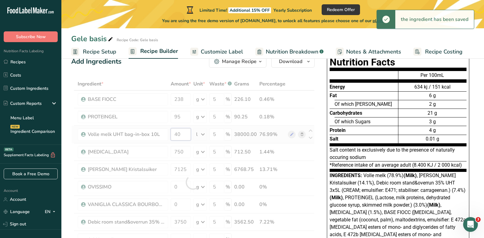
click at [183, 136] on div "Ingredient * Amount * Unit * Waste * .a-a{fill:#347362;}.b-a{fill:#fff;} Grams …" at bounding box center [193, 181] width 244 height 209
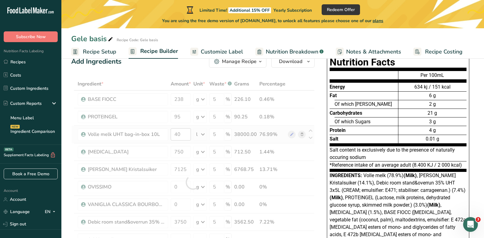
click at [183, 136] on div at bounding box center [193, 181] width 244 height 209
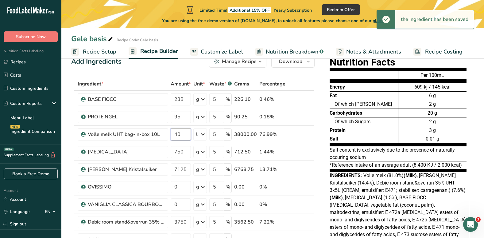
click at [182, 135] on input "40" at bounding box center [181, 134] width 20 height 12
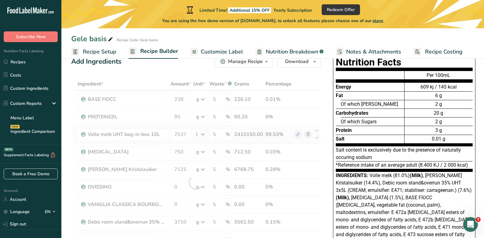
click at [201, 134] on div "Ingredient * Amount * Unit * Waste * .a-a{fill:#347362;}.b-a{fill:#fff;} Grams …" at bounding box center [196, 181] width 250 height 209
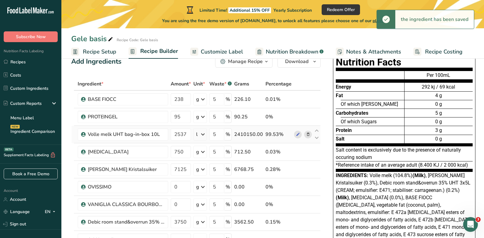
click at [201, 134] on icon at bounding box center [202, 134] width 7 height 11
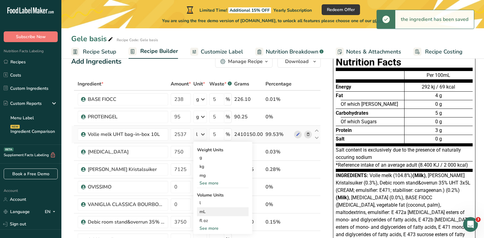
click at [204, 212] on div "mL" at bounding box center [223, 211] width 47 height 6
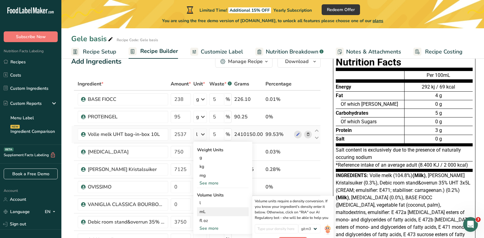
click at [204, 212] on div "mL" at bounding box center [223, 211] width 47 height 6
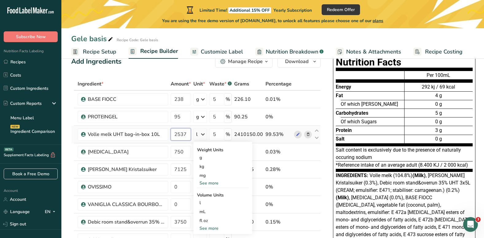
click at [180, 139] on input "2537" at bounding box center [181, 134] width 20 height 12
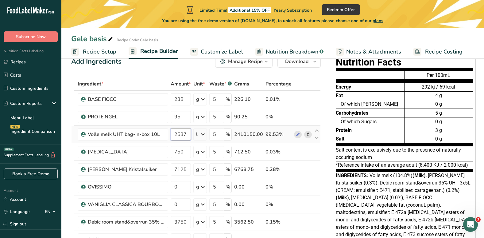
click at [178, 136] on input "2537" at bounding box center [181, 134] width 20 height 12
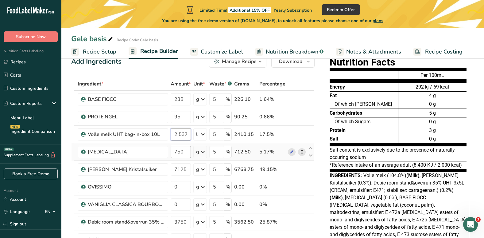
type input "2.537"
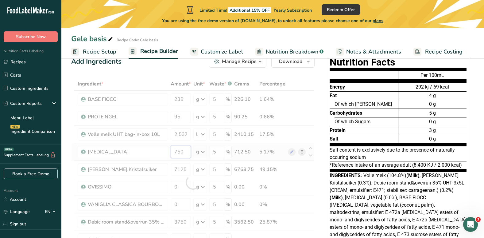
click at [185, 148] on div "Ingredient * Amount * Unit * Waste * .a-a{fill:#347362;}.b-a{fill:#fff;} Grams …" at bounding box center [193, 181] width 244 height 209
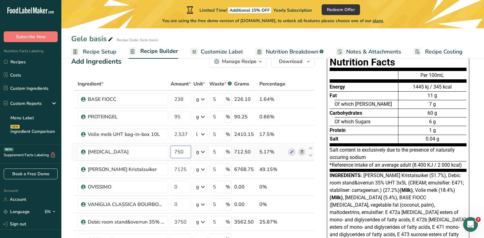
click at [185, 148] on input "750" at bounding box center [181, 152] width 20 height 12
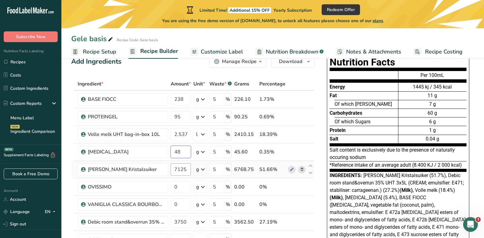
type input "48"
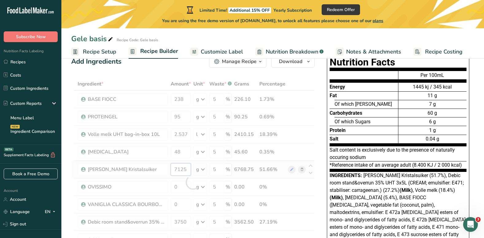
click at [184, 167] on div "Ingredient * Amount * Unit * Waste * .a-a{fill:#347362;}.b-a{fill:#fff;} Grams …" at bounding box center [193, 181] width 244 height 209
click at [184, 167] on div at bounding box center [193, 181] width 244 height 209
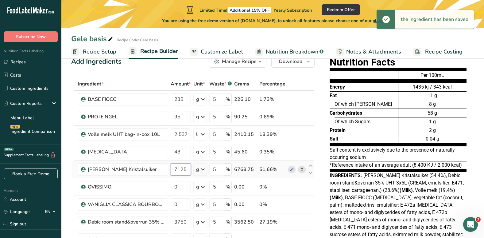
click at [182, 170] on input "7125" at bounding box center [181, 169] width 20 height 12
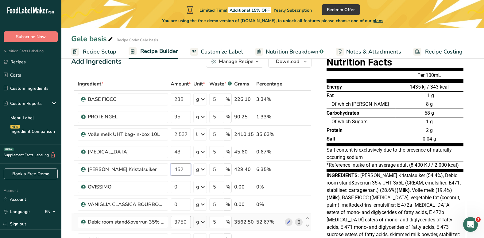
type input "452"
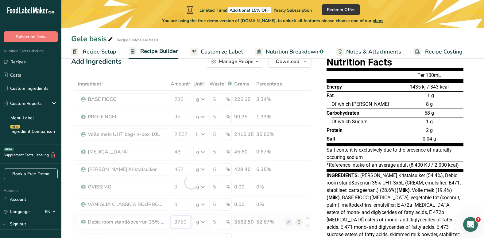
click at [182, 225] on div "Ingredient * Amount * Unit * Waste * .a-a{fill:#347362;}.b-a{fill:#fff;} Grams …" at bounding box center [191, 181] width 240 height 209
click at [182, 225] on div at bounding box center [191, 181] width 240 height 209
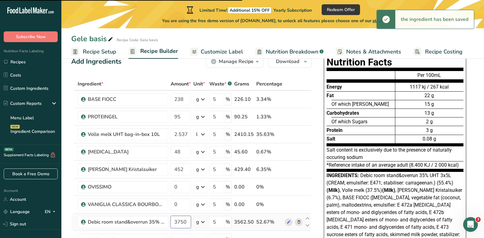
click at [185, 223] on input "3750" at bounding box center [181, 222] width 20 height 12
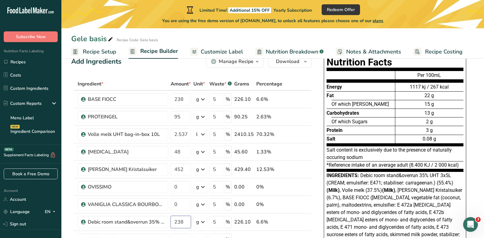
type input "238"
click at [466, 129] on div "Nutrition Facts Energy Fat Of which Saturates Carbohydrates Of which Sugars Pro…" at bounding box center [395, 204] width 160 height 303
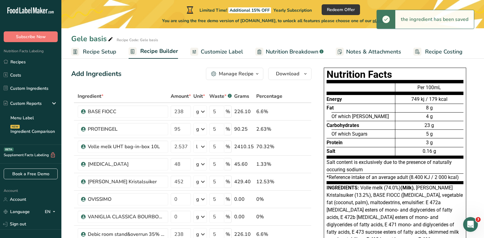
scroll to position [0, 0]
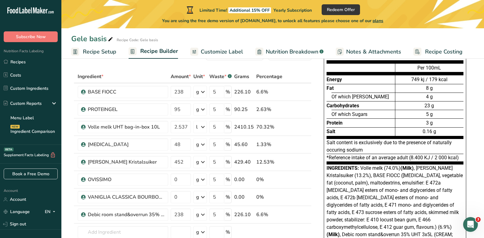
scroll to position [12, 0]
